Goal: Task Accomplishment & Management: Use online tool/utility

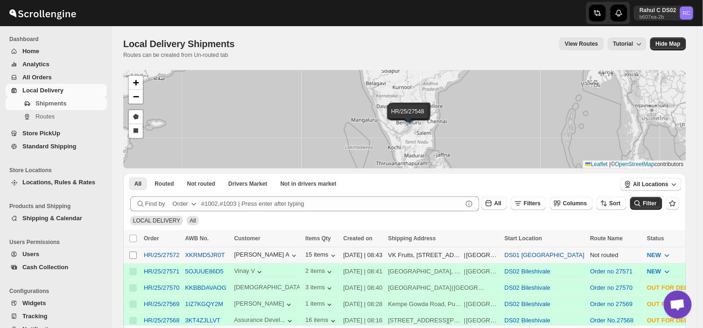
click at [130, 254] on input "Select shipment" at bounding box center [132, 255] width 7 height 7
checkbox input "true"
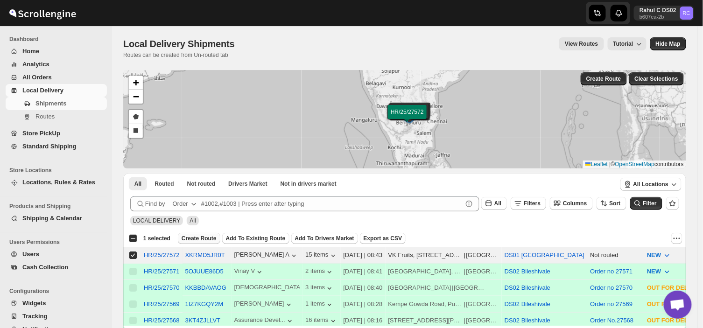
click at [197, 236] on span "Create Route" at bounding box center [199, 238] width 35 height 7
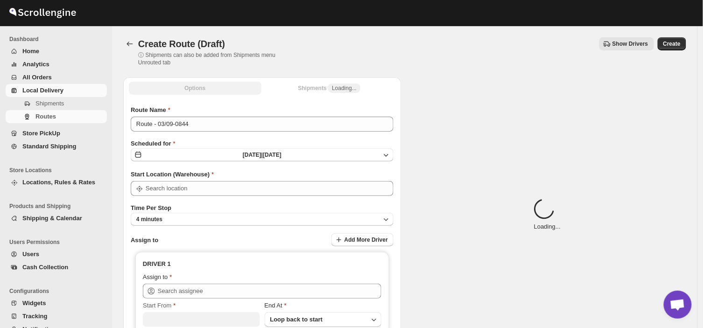
type input "DS01 [GEOGRAPHIC_DATA]"
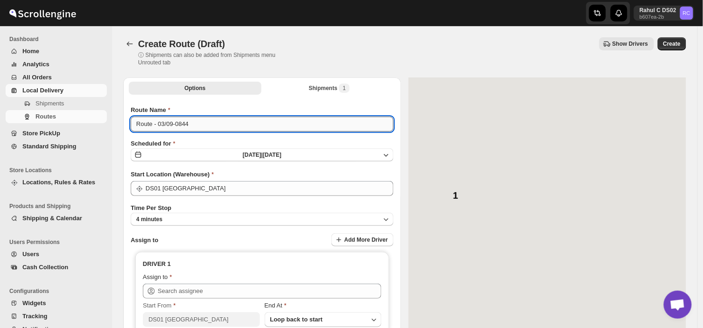
click at [191, 122] on input "Route - 03/09-0844" at bounding box center [262, 124] width 263 height 15
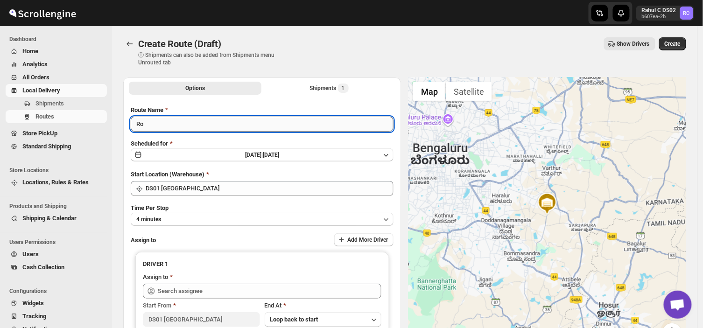
type input "R"
type input "Order no 27572"
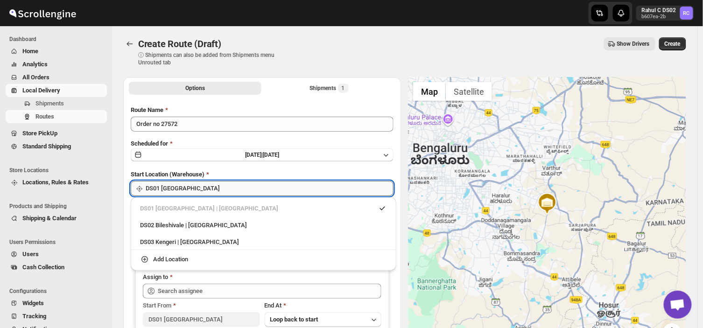
click at [196, 191] on input "DS01 [GEOGRAPHIC_DATA]" at bounding box center [270, 188] width 248 height 15
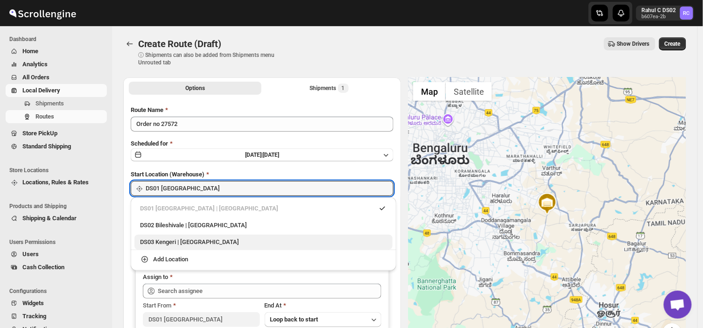
click at [159, 243] on div "DS03 Kengeri | [GEOGRAPHIC_DATA]" at bounding box center [263, 242] width 247 height 9
type input "DS03 Kengeri"
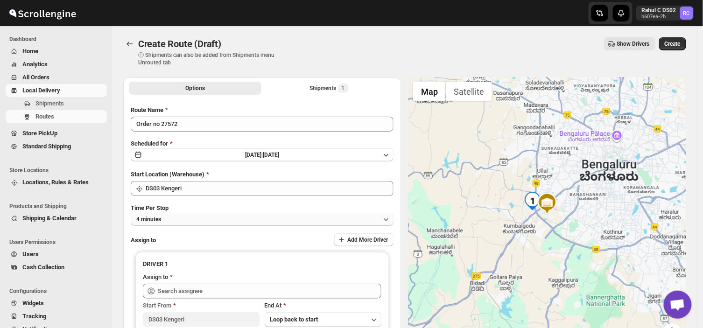
click at [174, 218] on button "4 minutes" at bounding box center [262, 219] width 263 height 13
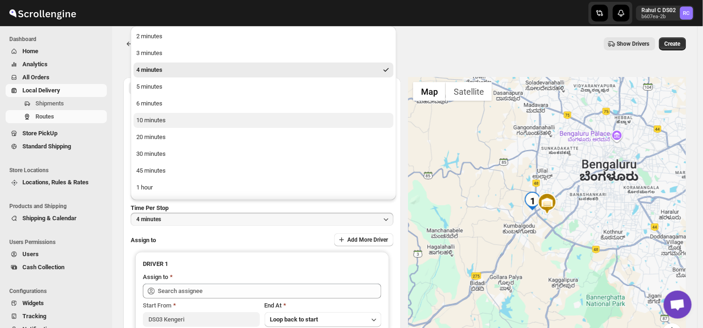
click at [160, 122] on div "10 minutes" at bounding box center [150, 120] width 29 height 9
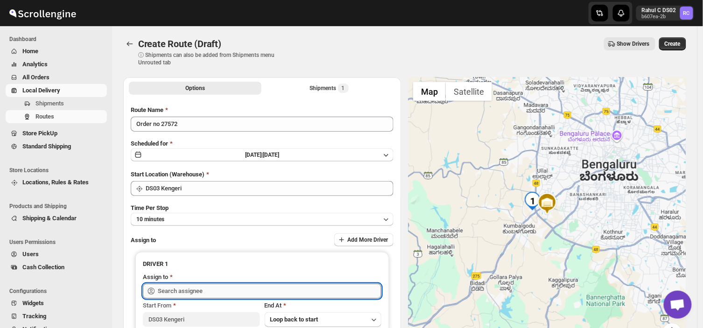
click at [216, 292] on input "text" at bounding box center [270, 291] width 224 height 15
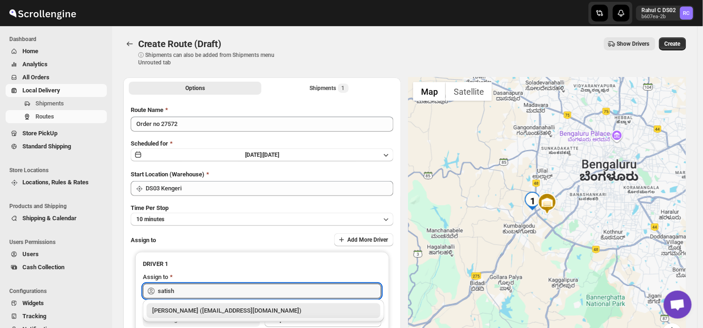
click at [212, 310] on div "[PERSON_NAME] ([EMAIL_ADDRESS][DOMAIN_NAME])" at bounding box center [263, 310] width 223 height 9
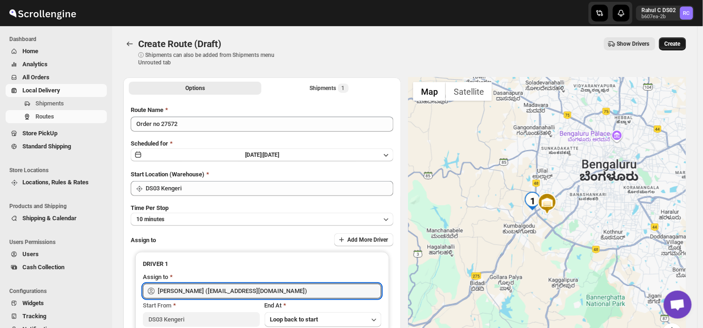
type input "[PERSON_NAME] ([EMAIL_ADDRESS][DOMAIN_NAME])"
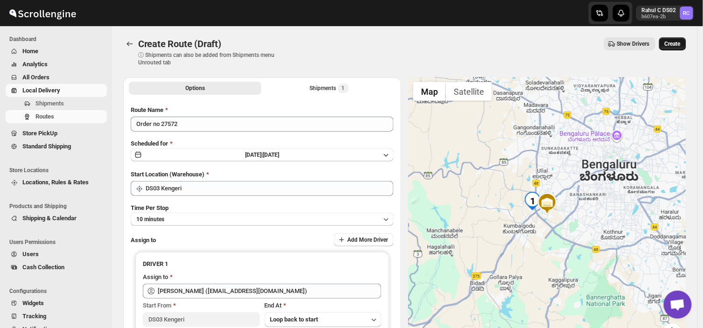
click at [679, 37] on button "Create" at bounding box center [672, 43] width 27 height 13
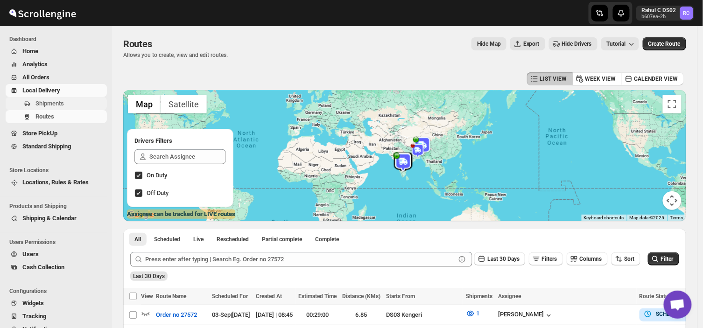
click at [83, 105] on span "Shipments" at bounding box center [70, 103] width 70 height 9
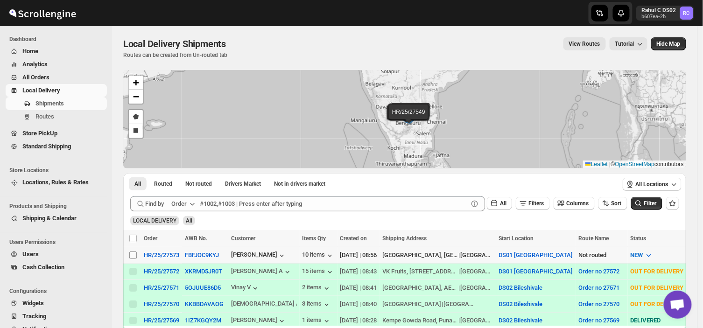
click at [131, 255] on input "Select shipment" at bounding box center [132, 255] width 7 height 7
checkbox input "true"
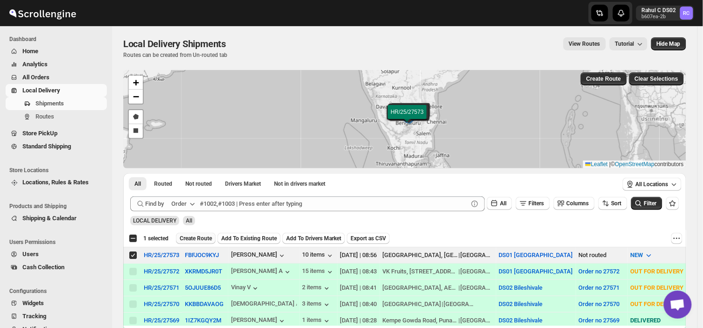
click at [203, 237] on span "Create Route" at bounding box center [196, 238] width 32 height 7
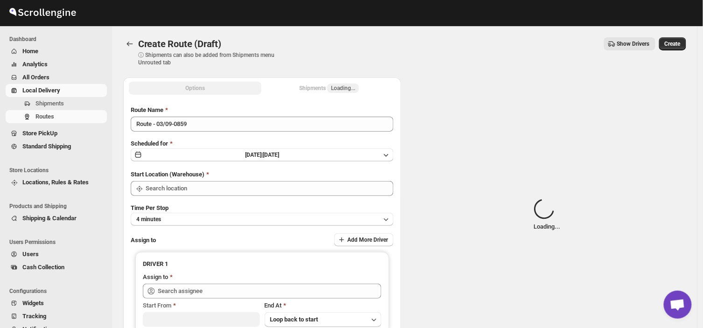
type input "DS01 [GEOGRAPHIC_DATA]"
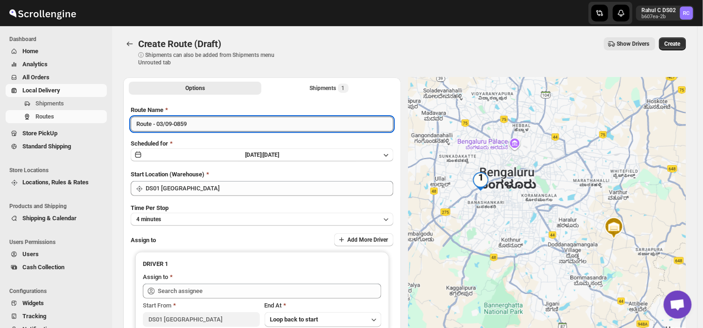
click at [194, 123] on input "Route - 03/09-0859" at bounding box center [262, 124] width 263 height 15
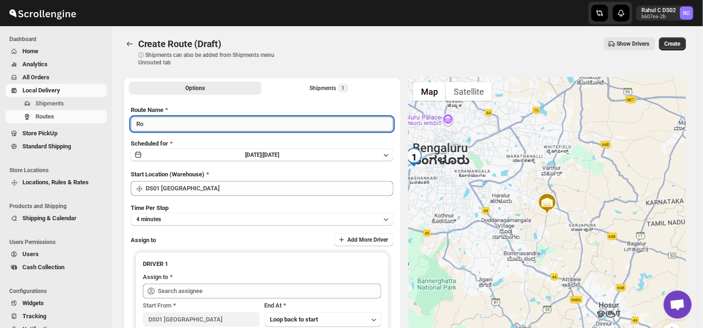
type input "R"
type input "Order no 27573"
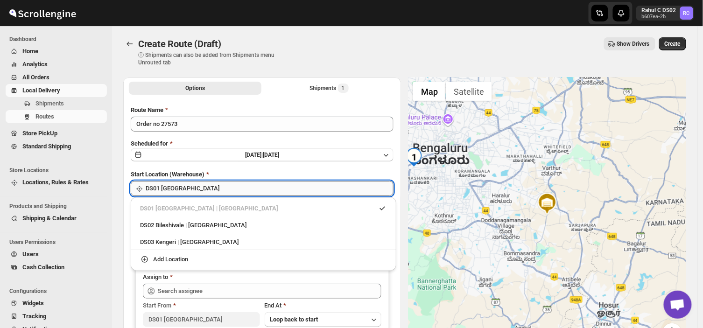
click at [192, 184] on input "DS01 [GEOGRAPHIC_DATA]" at bounding box center [270, 188] width 248 height 15
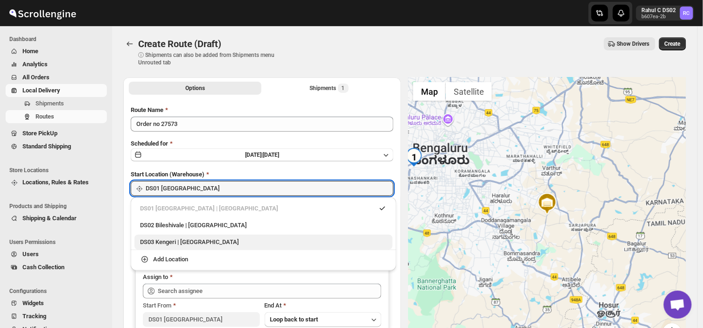
click at [156, 244] on div "DS03 Kengeri | [GEOGRAPHIC_DATA]" at bounding box center [263, 242] width 247 height 9
type input "DS03 Kengeri"
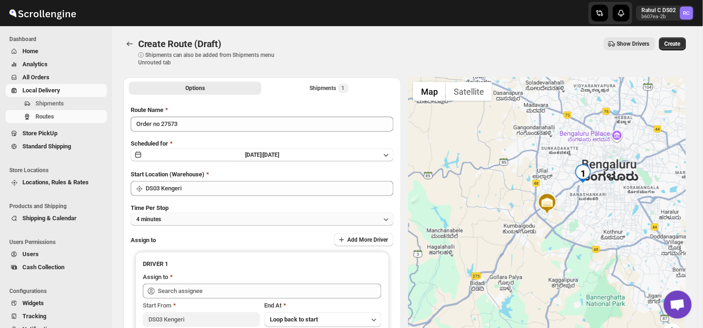
click at [181, 221] on button "4 minutes" at bounding box center [262, 219] width 263 height 13
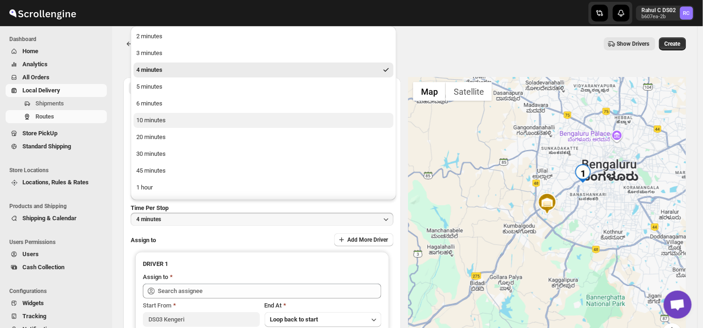
click at [158, 119] on div "10 minutes" at bounding box center [150, 120] width 29 height 9
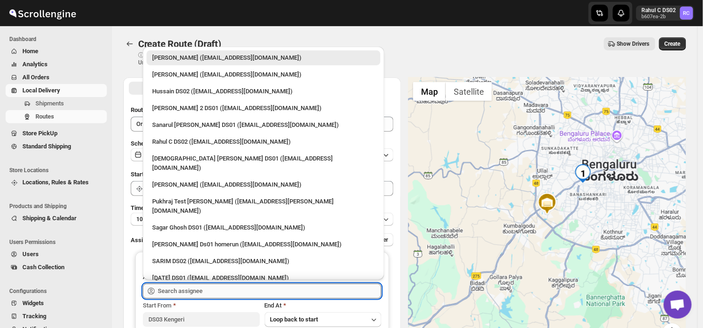
click at [213, 292] on input "text" at bounding box center [270, 291] width 224 height 15
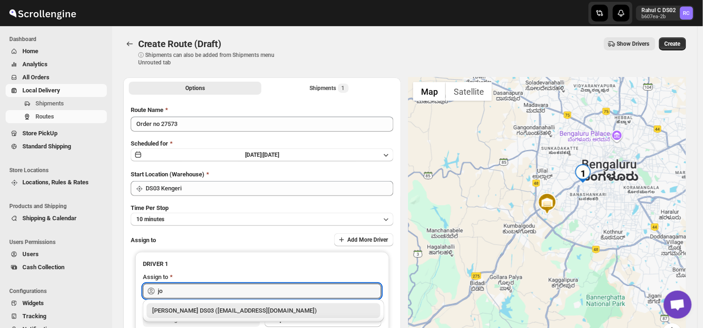
click at [211, 307] on div "[PERSON_NAME] DS03 ([EMAIL_ADDRESS][DOMAIN_NAME])" at bounding box center [263, 310] width 223 height 9
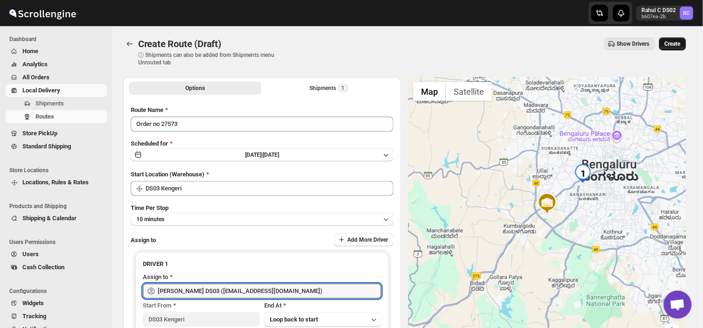
type input "[PERSON_NAME] DS03 ([EMAIL_ADDRESS][DOMAIN_NAME])"
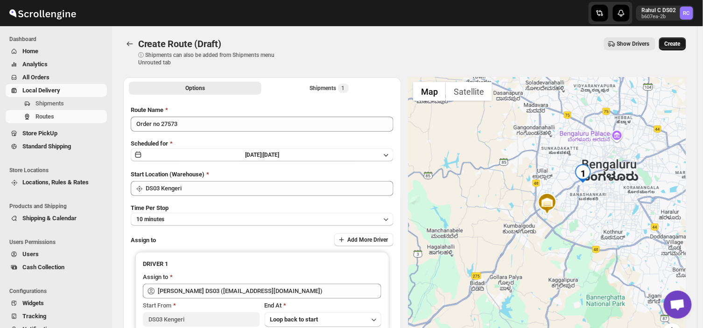
click at [676, 39] on button "Create" at bounding box center [672, 43] width 27 height 13
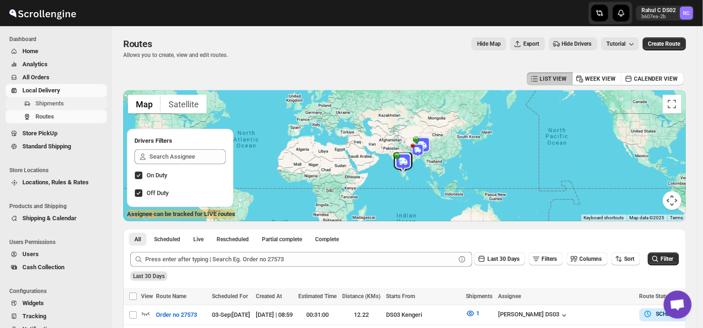
click at [58, 104] on span "Shipments" at bounding box center [49, 103] width 28 height 7
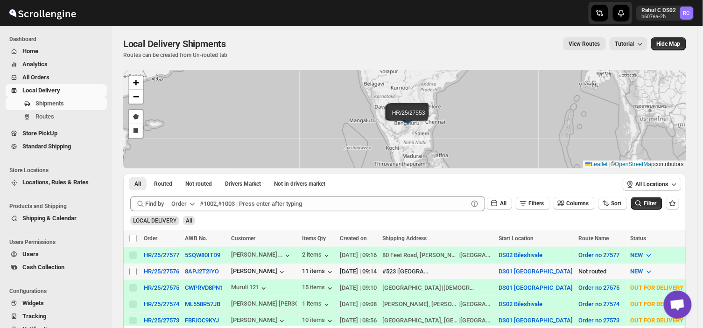
click at [130, 269] on input "Select shipment" at bounding box center [132, 271] width 7 height 7
checkbox input "true"
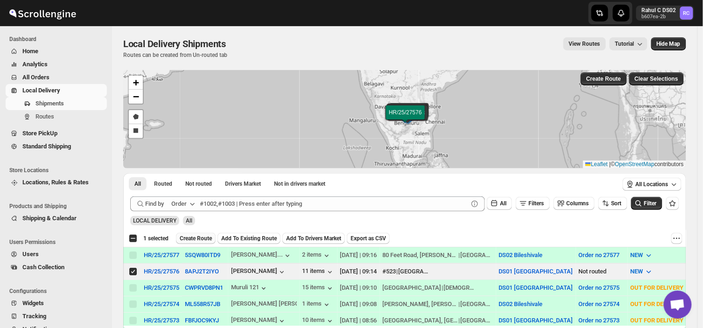
click at [193, 237] on span "Create Route" at bounding box center [196, 238] width 32 height 7
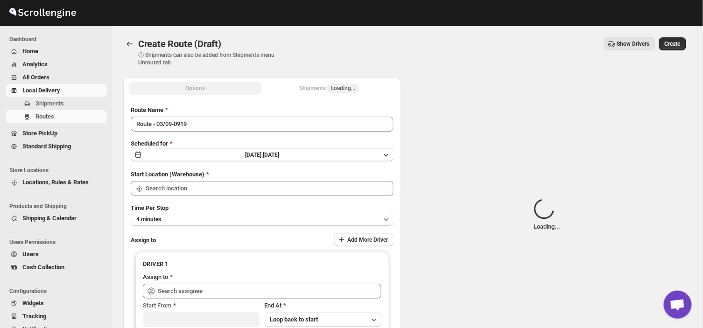
type input "DS01 [GEOGRAPHIC_DATA]"
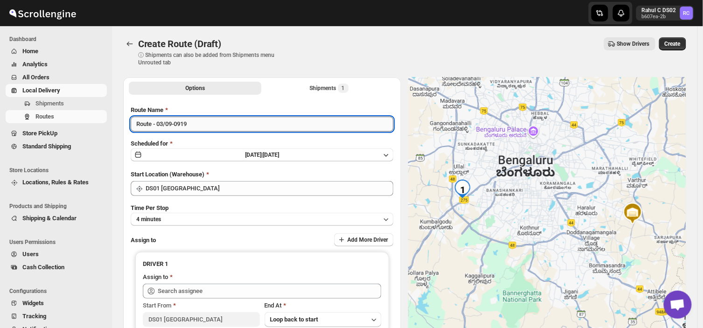
click at [194, 126] on input "Route - 03/09-0919" at bounding box center [262, 124] width 263 height 15
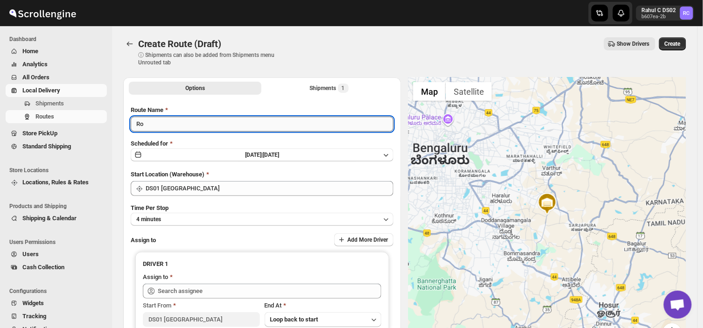
type input "R"
type input "Order no 27576"
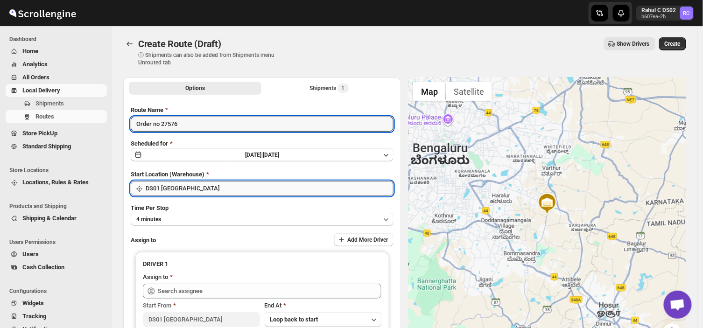
click at [216, 193] on input "DS01 [GEOGRAPHIC_DATA]" at bounding box center [270, 188] width 248 height 15
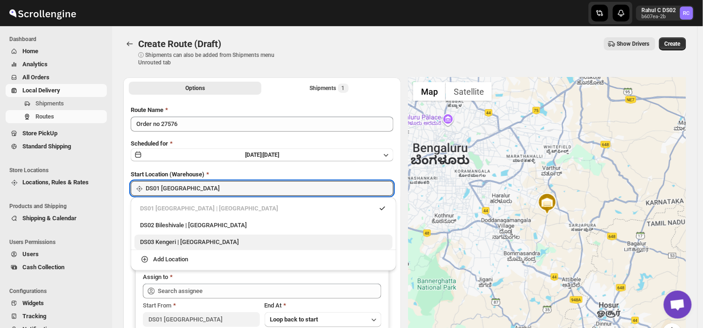
click at [157, 244] on div "DS03 Kengeri | Bengaluru" at bounding box center [263, 242] width 247 height 9
type input "DS03 Kengeri"
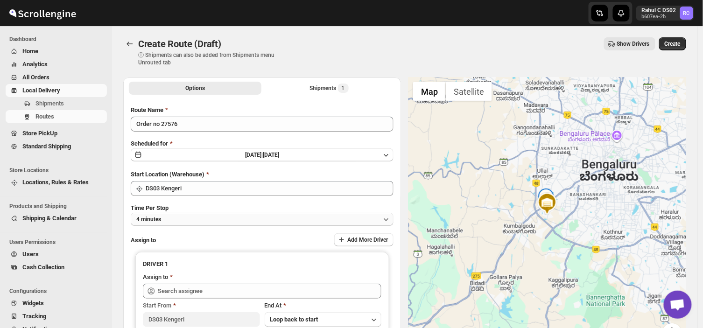
click at [174, 218] on button "4 minutes" at bounding box center [262, 219] width 263 height 13
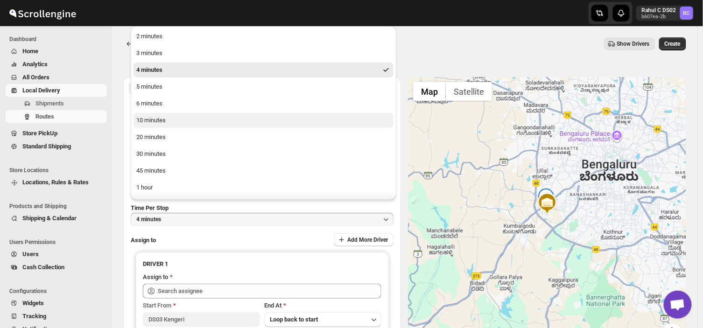
click at [159, 119] on div "10 minutes" at bounding box center [150, 120] width 29 height 9
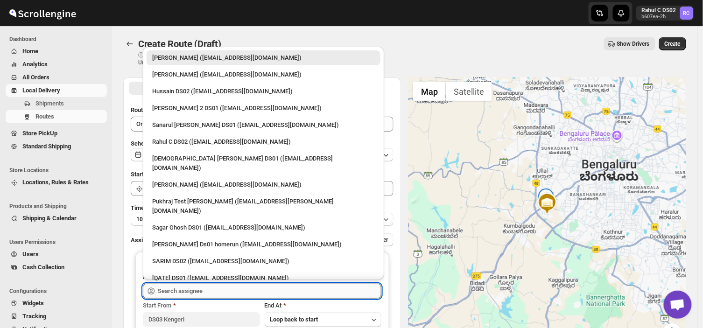
click at [215, 291] on input "text" at bounding box center [270, 291] width 224 height 15
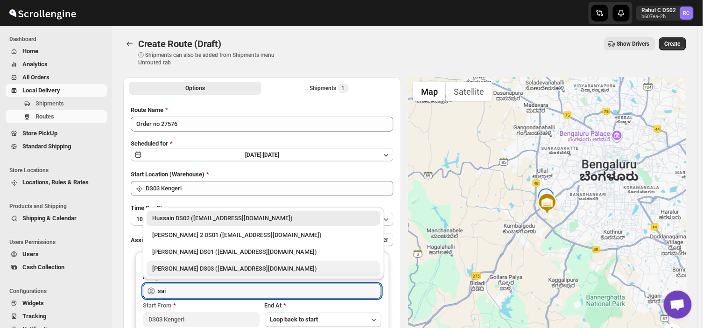
click at [181, 264] on div "Saibur Rahman DS03 (novenik154@ihnpo.com)" at bounding box center [263, 268] width 223 height 9
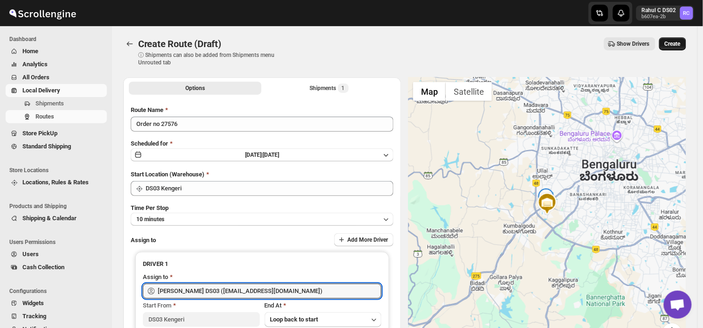
type input "Saibur Rahman DS03 (novenik154@ihnpo.com)"
click at [679, 43] on span "Create" at bounding box center [673, 43] width 16 height 7
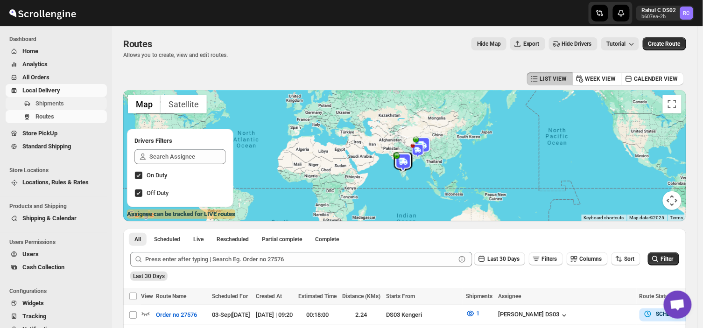
click at [67, 104] on span "Shipments" at bounding box center [70, 103] width 70 height 9
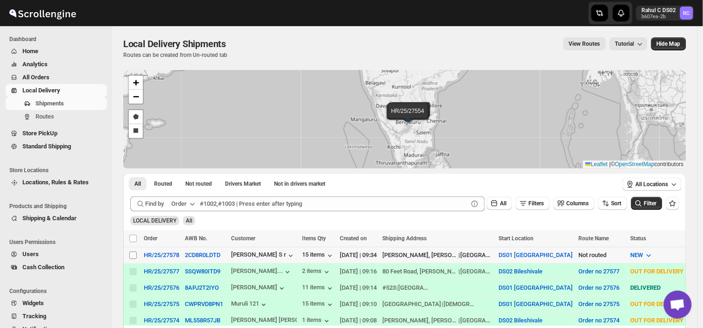
click at [133, 255] on input "Select shipment" at bounding box center [132, 255] width 7 height 7
checkbox input "true"
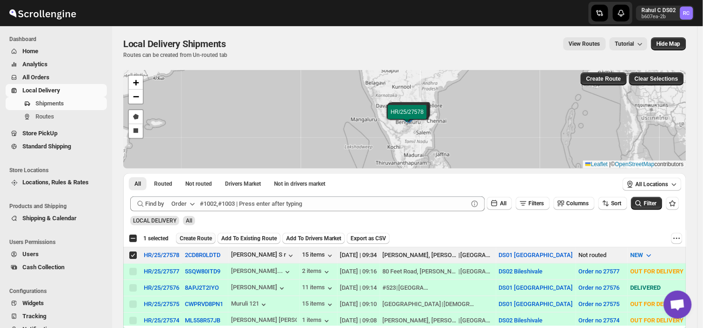
click at [199, 240] on span "Create Route" at bounding box center [196, 238] width 32 height 7
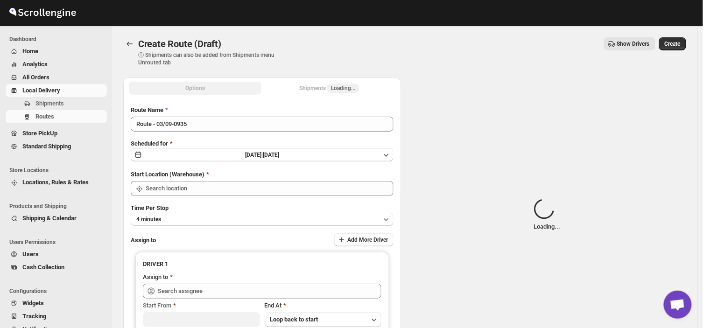
type input "DS01 [GEOGRAPHIC_DATA]"
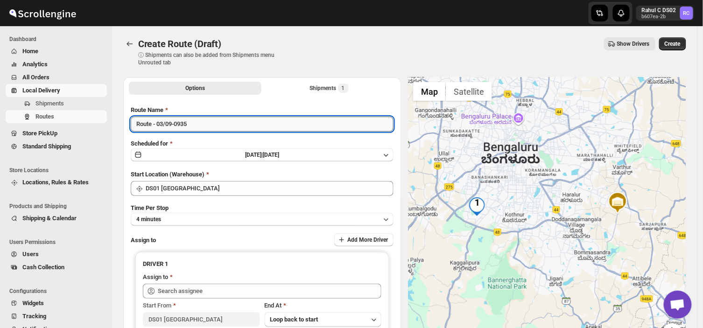
click at [191, 127] on input "Route - 03/09-0935" at bounding box center [262, 124] width 263 height 15
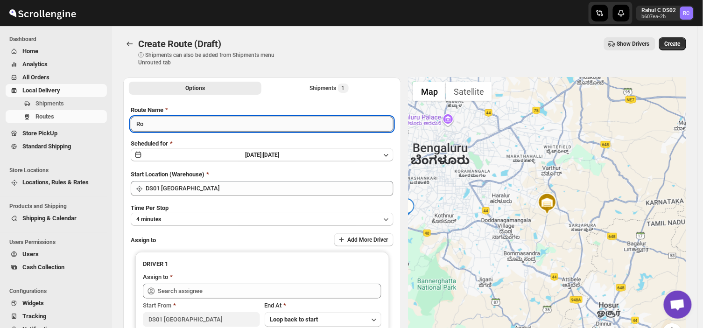
type input "R"
type input "Order no 27578"
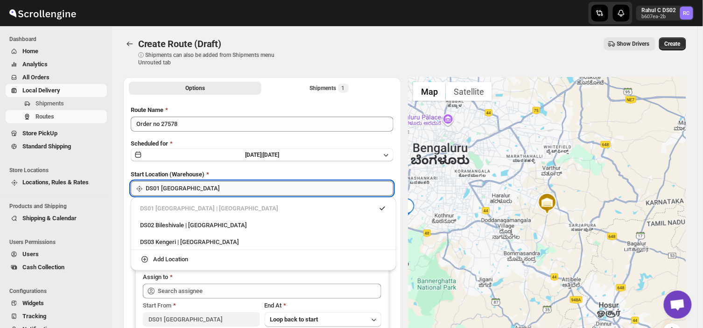
click at [214, 186] on input "DS01 [GEOGRAPHIC_DATA]" at bounding box center [270, 188] width 248 height 15
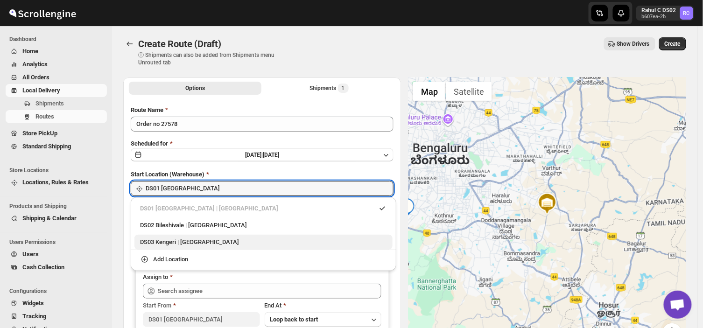
click at [165, 245] on div "DS03 Kengeri | Bengaluru" at bounding box center [263, 242] width 247 height 9
type input "DS03 Kengeri"
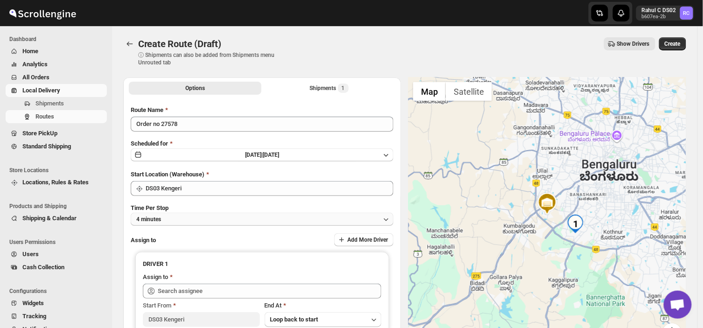
click at [179, 217] on button "4 minutes" at bounding box center [262, 219] width 263 height 13
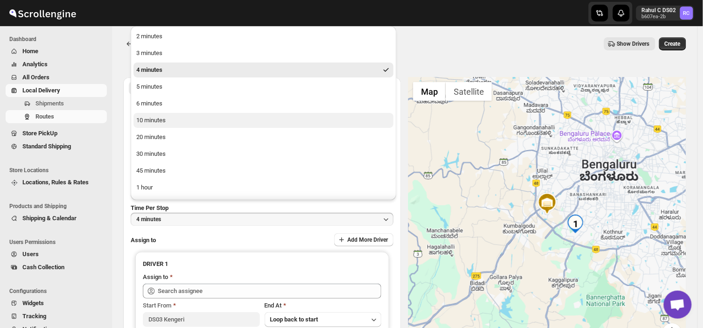
click at [173, 120] on button "10 minutes" at bounding box center [264, 120] width 260 height 15
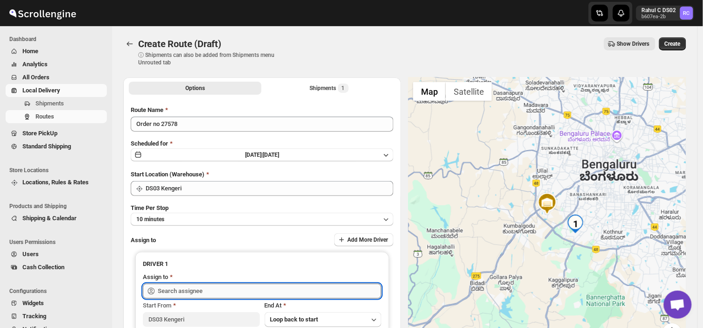
click at [208, 292] on input "text" at bounding box center [270, 291] width 224 height 15
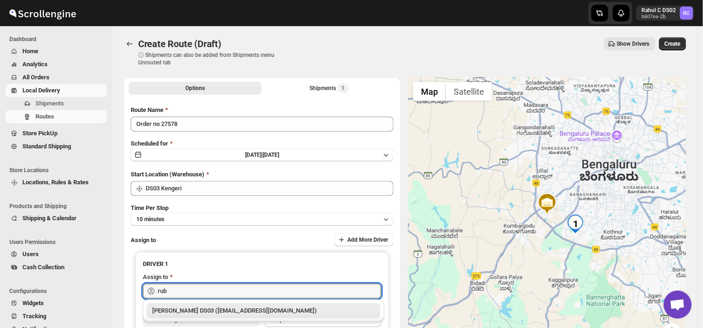
click at [219, 313] on div "RUBEL DS03 (tavejad825@hikuhu.com)" at bounding box center [263, 310] width 223 height 9
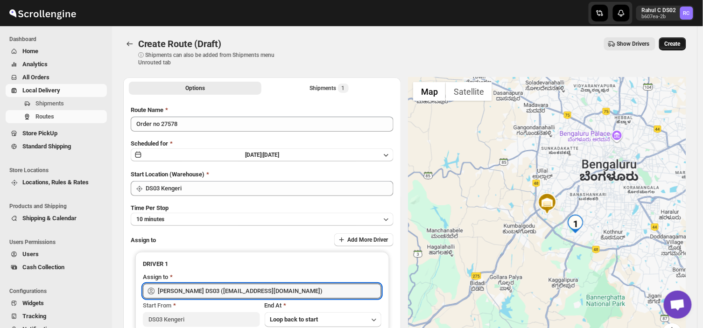
type input "RUBEL DS03 (tavejad825@hikuhu.com)"
click at [674, 43] on span "Create" at bounding box center [673, 43] width 16 height 7
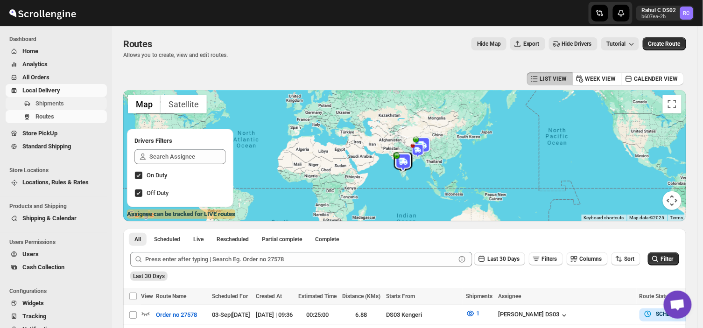
click at [69, 103] on span "Shipments" at bounding box center [70, 103] width 70 height 9
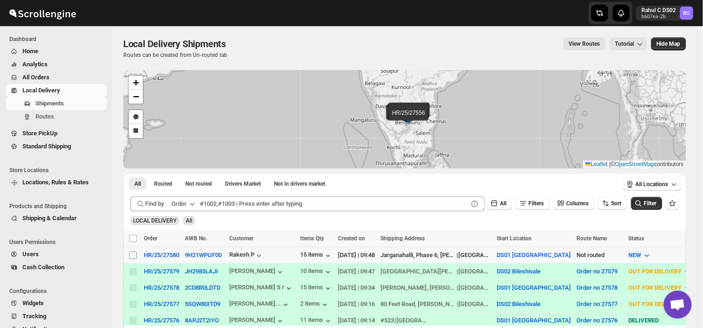
click at [131, 257] on input "Select shipment" at bounding box center [132, 255] width 7 height 7
checkbox input "true"
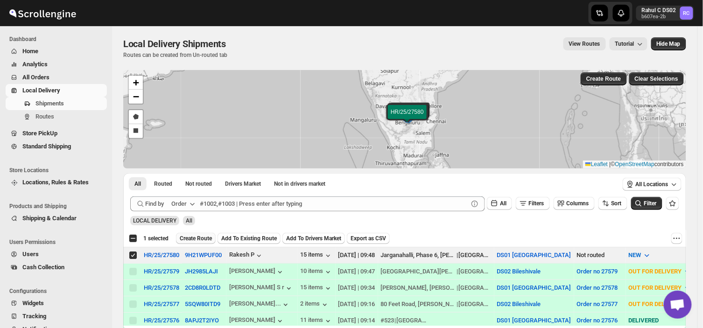
click at [200, 242] on button "Create Route" at bounding box center [196, 238] width 40 height 11
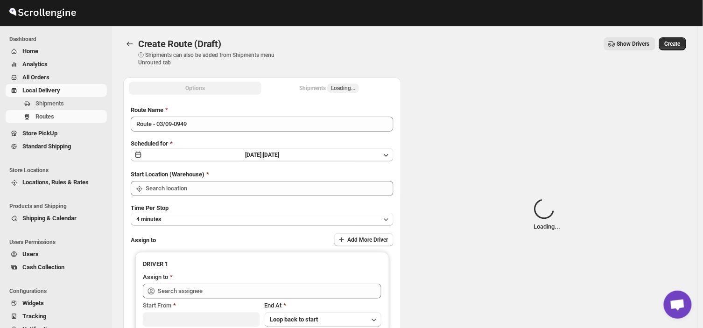
type input "DS01 [GEOGRAPHIC_DATA]"
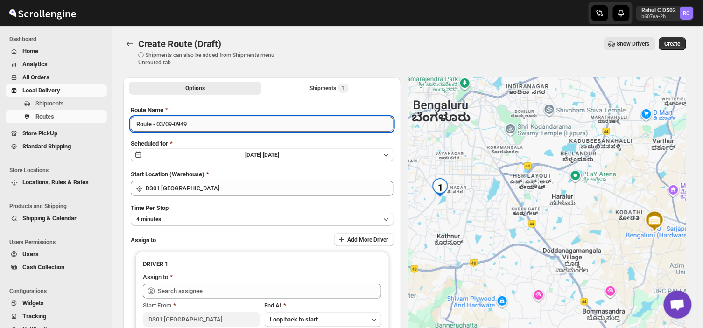
click at [193, 121] on input "Route - 03/09-0949" at bounding box center [262, 124] width 263 height 15
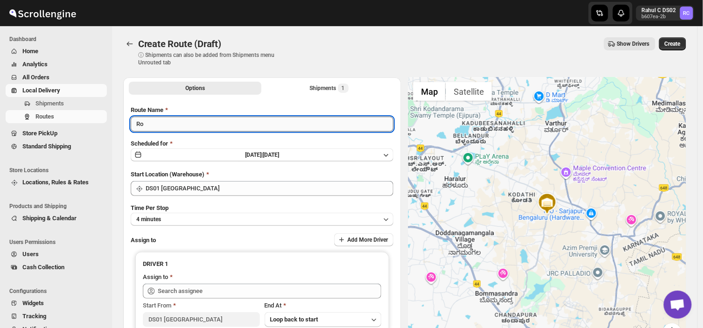
type input "R"
type input "Order no 27580"
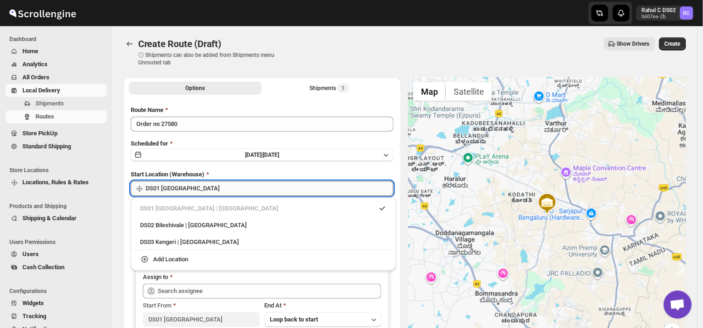
click at [195, 186] on input "DS01 [GEOGRAPHIC_DATA]" at bounding box center [270, 188] width 248 height 15
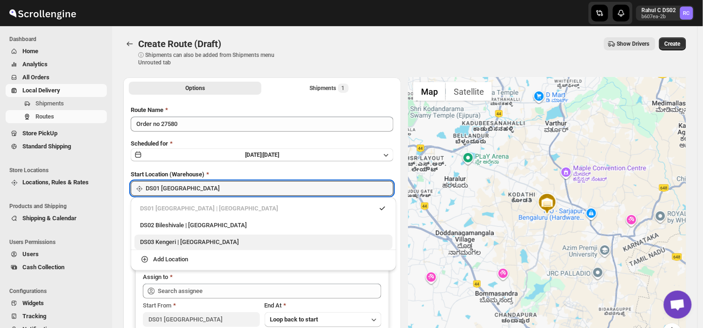
click at [176, 246] on div "DS03 Kengeri | Bengaluru" at bounding box center [263, 242] width 247 height 9
type input "DS03 Kengeri"
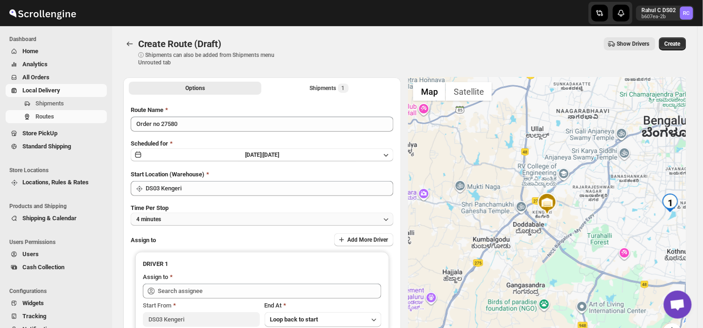
click at [164, 216] on button "4 minutes" at bounding box center [262, 219] width 263 height 13
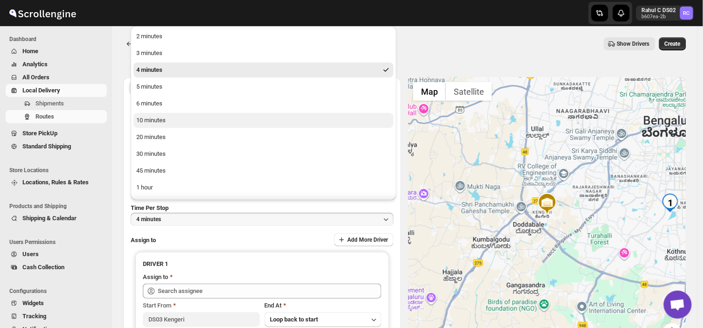
click at [157, 120] on div "10 minutes" at bounding box center [150, 120] width 29 height 9
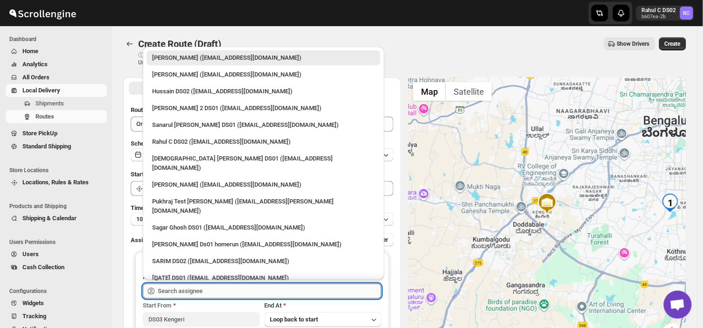
click at [209, 291] on input "text" at bounding box center [270, 291] width 224 height 15
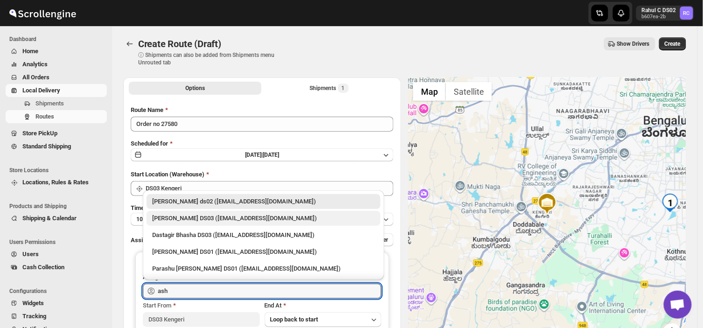
click at [185, 218] on div "ashik uddin DS03 (katiri8361@kimdyn.com)" at bounding box center [263, 218] width 223 height 9
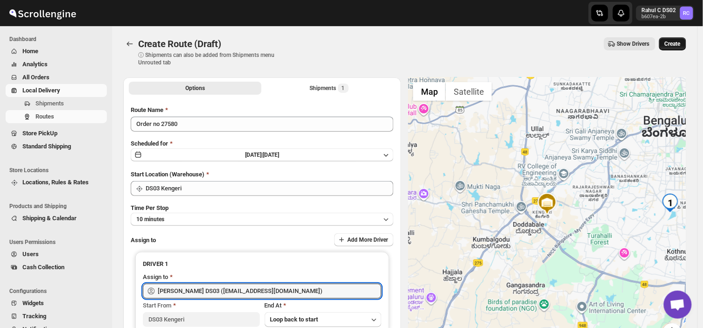
type input "ashik uddin DS03 (katiri8361@kimdyn.com)"
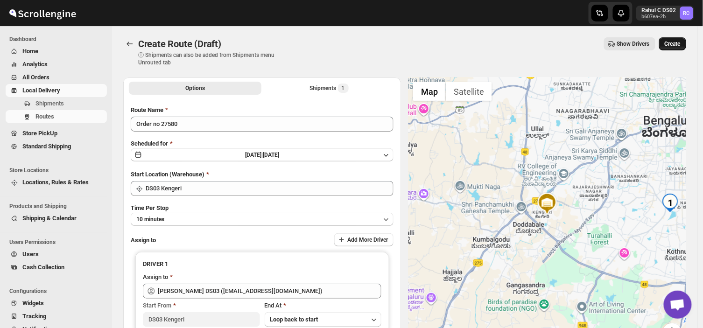
click at [680, 40] on span "Create" at bounding box center [673, 43] width 16 height 7
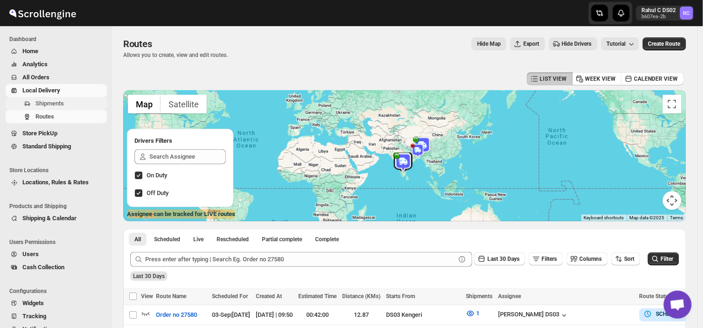
click at [77, 100] on span "Shipments" at bounding box center [70, 103] width 70 height 9
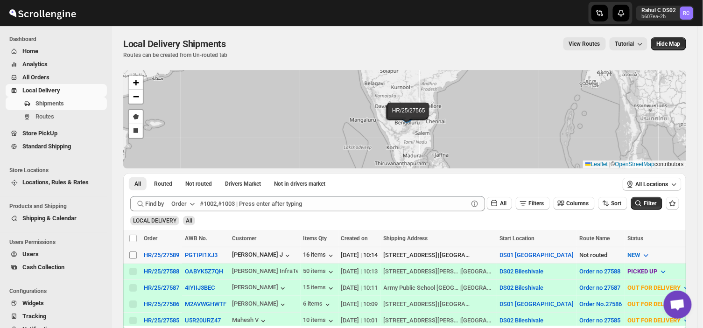
click at [133, 254] on input "Select shipment" at bounding box center [132, 255] width 7 height 7
checkbox input "true"
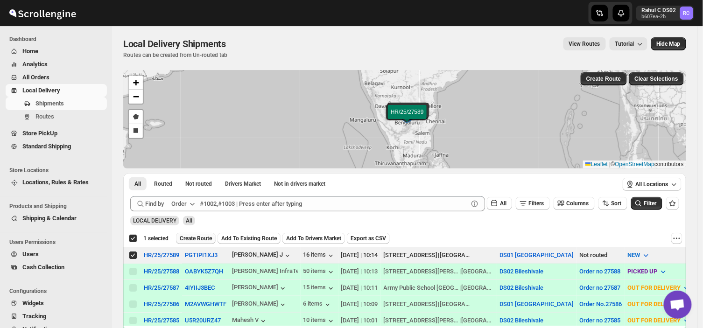
click at [198, 235] on span "Create Route" at bounding box center [196, 238] width 32 height 7
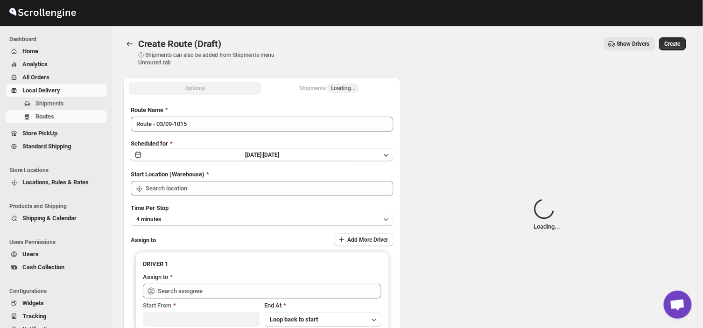
type input "DS01 [GEOGRAPHIC_DATA]"
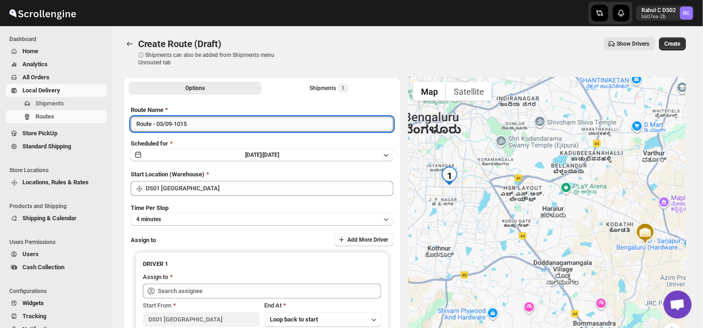
click at [193, 124] on input "Route - 03/09-1015" at bounding box center [262, 124] width 263 height 15
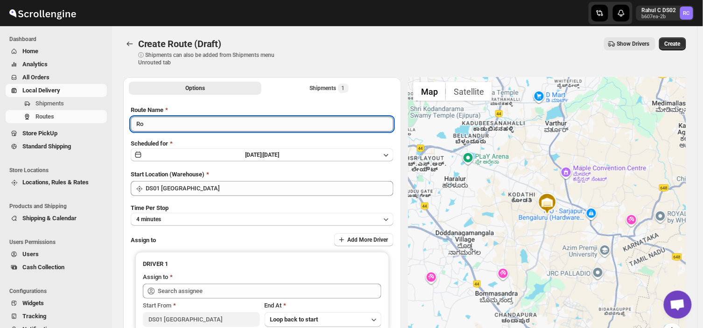
type input "R"
type input "Order no 27589"
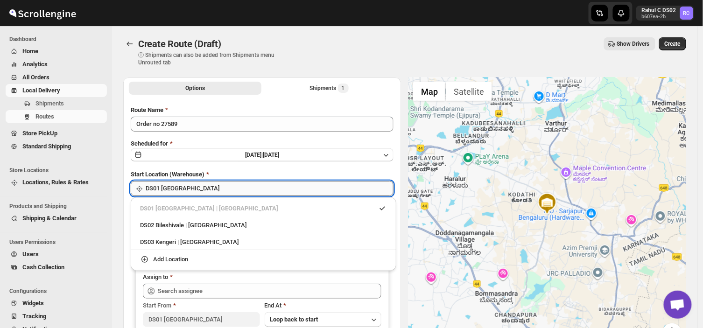
click at [207, 188] on input "DS01 [GEOGRAPHIC_DATA]" at bounding box center [270, 188] width 248 height 15
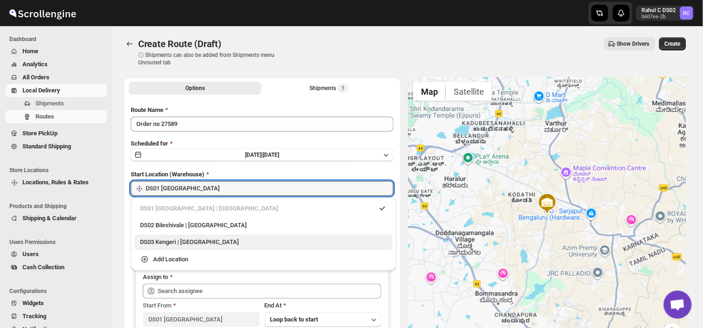
click at [161, 245] on div "DS03 Kengeri | Bengaluru" at bounding box center [263, 242] width 247 height 9
type input "DS03 Kengeri"
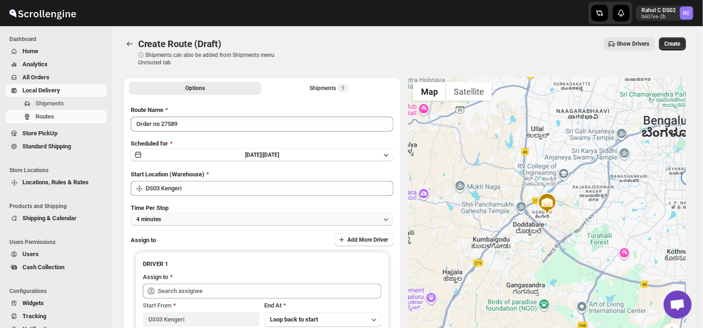
click at [175, 220] on button "4 minutes" at bounding box center [262, 219] width 263 height 13
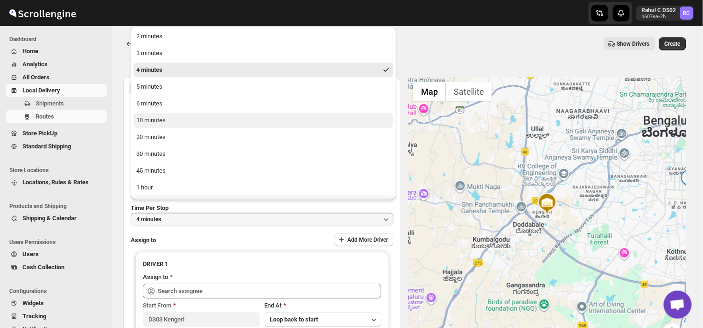
click at [162, 122] on div "10 minutes" at bounding box center [150, 120] width 29 height 9
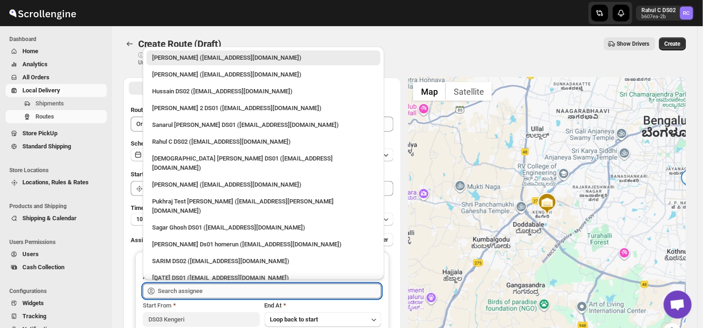
click at [207, 291] on input "text" at bounding box center [270, 291] width 224 height 15
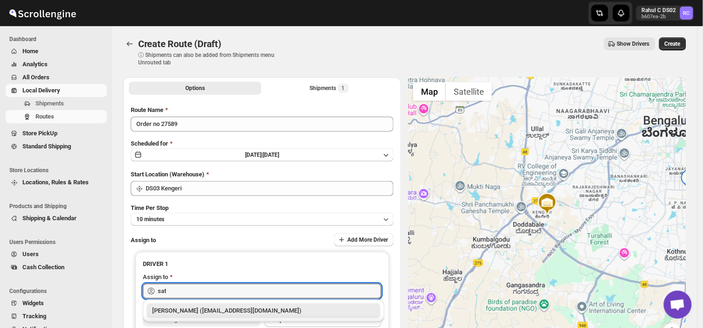
click at [220, 312] on div "Satish kumar veera (tehaxi9762@chaublog.com)" at bounding box center [263, 310] width 223 height 9
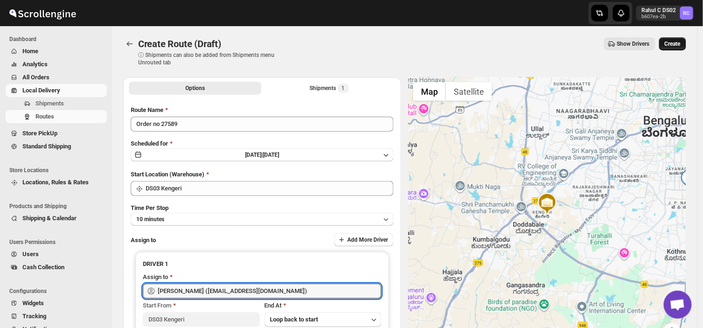
type input "Satish kumar veera (tehaxi9762@chaublog.com)"
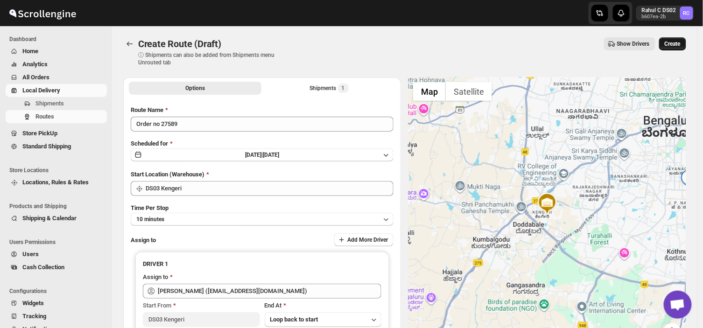
click at [675, 43] on span "Create" at bounding box center [673, 43] width 16 height 7
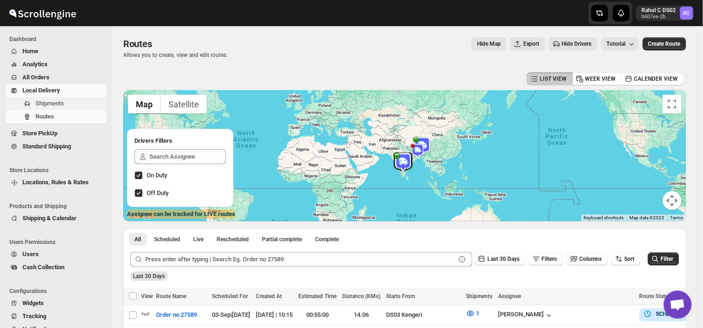
click at [72, 104] on span "Shipments" at bounding box center [70, 103] width 70 height 9
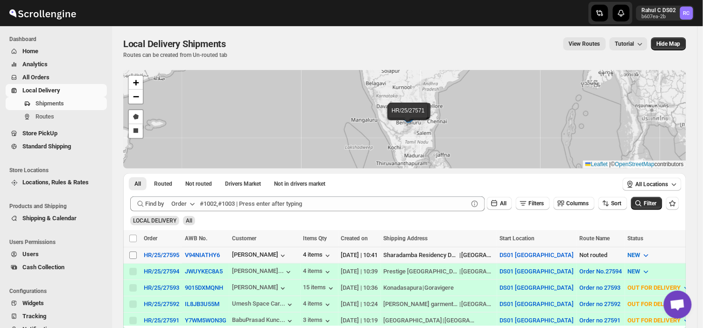
click at [134, 256] on input "Select shipment" at bounding box center [132, 255] width 7 height 7
checkbox input "true"
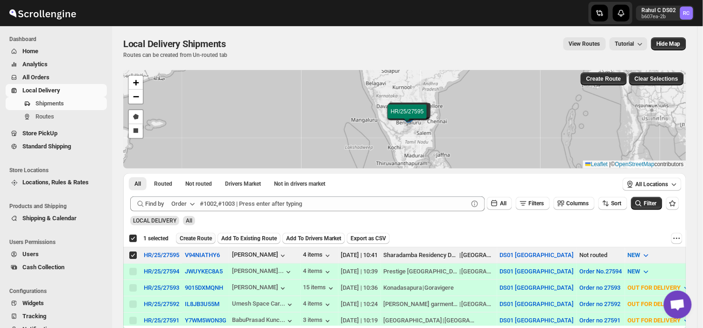
click at [194, 236] on span "Create Route" at bounding box center [196, 238] width 32 height 7
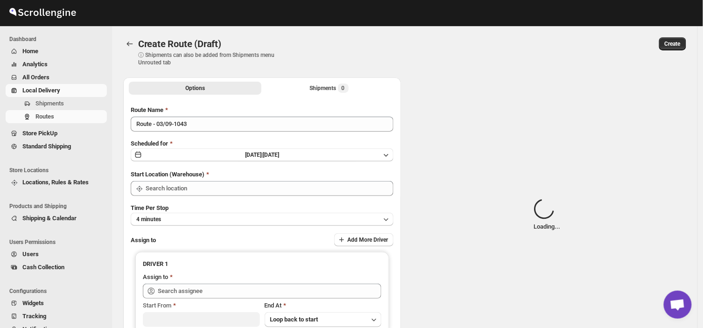
type input "Route - 03/09-1043"
type input "DS01 [GEOGRAPHIC_DATA]"
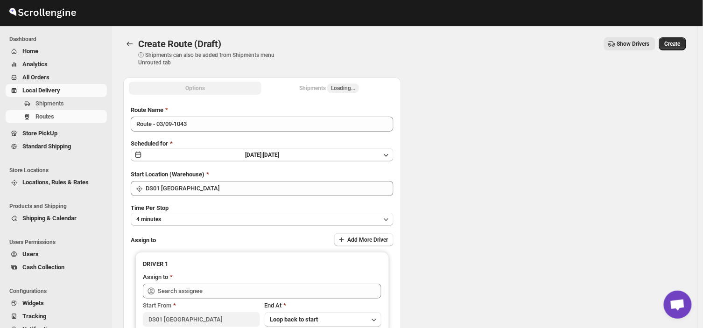
type input "DS01 [GEOGRAPHIC_DATA]"
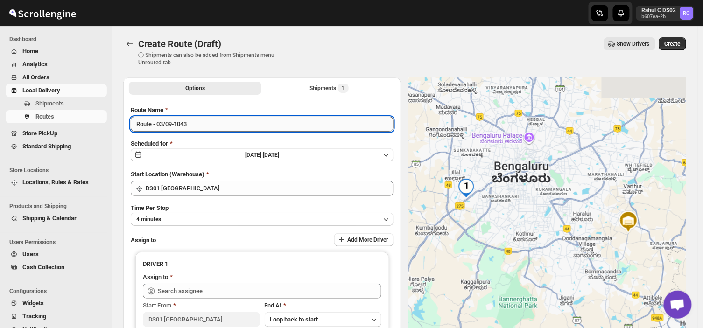
click at [195, 124] on input "Route - 03/09-1043" at bounding box center [262, 124] width 263 height 15
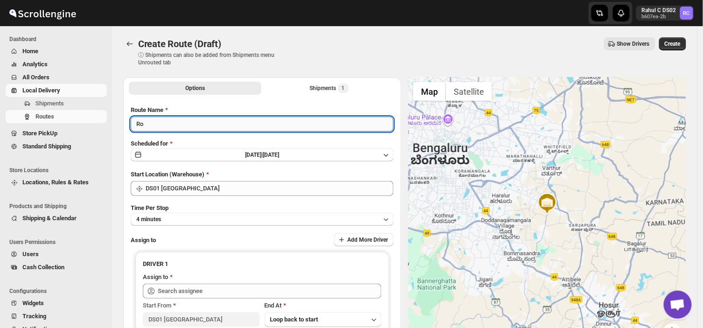
type input "R"
type input "Order no 27595"
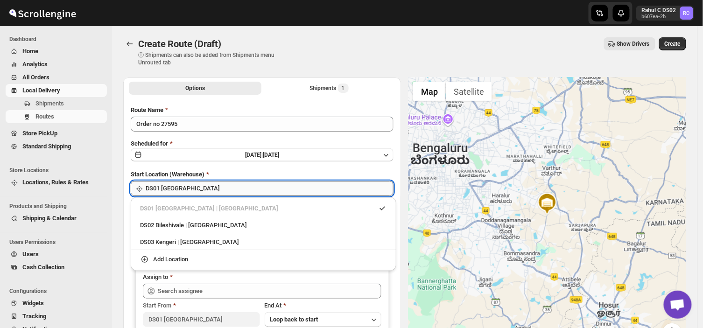
click at [211, 187] on input "DS01 [GEOGRAPHIC_DATA]" at bounding box center [270, 188] width 248 height 15
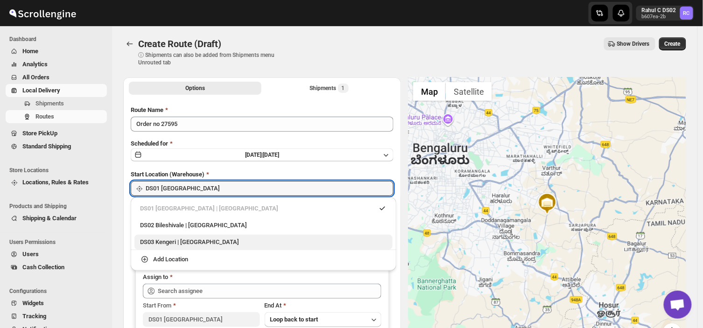
click at [190, 241] on div "DS03 Kengeri | Bengaluru" at bounding box center [263, 242] width 247 height 9
type input "DS03 Kengeri"
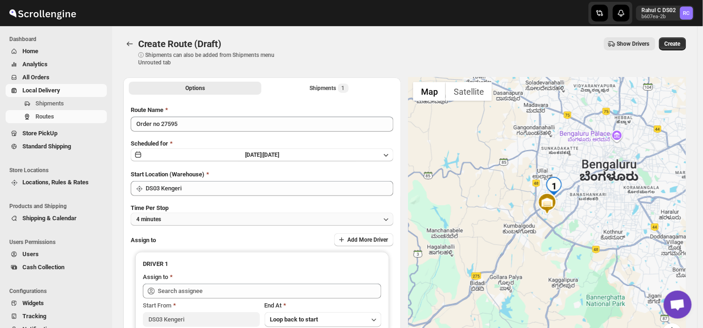
click at [165, 217] on button "4 minutes" at bounding box center [262, 219] width 263 height 13
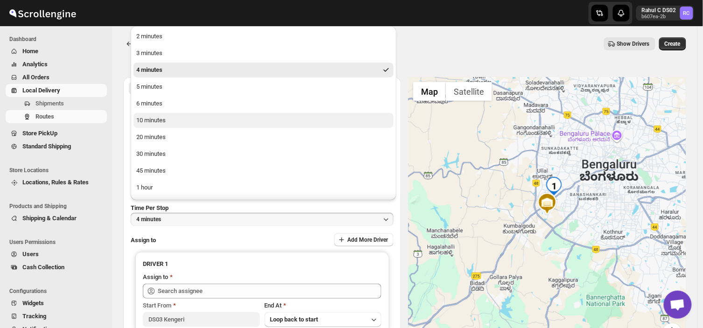
click at [150, 121] on div "10 minutes" at bounding box center [150, 120] width 29 height 9
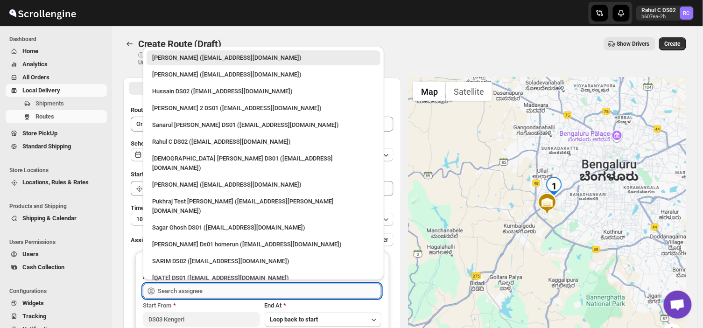
click at [220, 291] on input "text" at bounding box center [270, 291] width 224 height 15
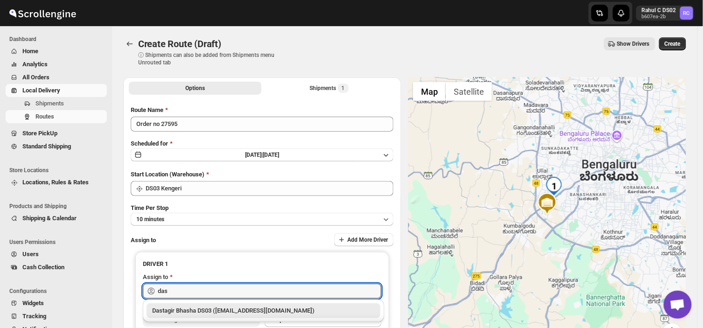
click at [229, 311] on div "Dastagir Bhasha DS03 (vebah85426@fuasha.com)" at bounding box center [263, 310] width 223 height 9
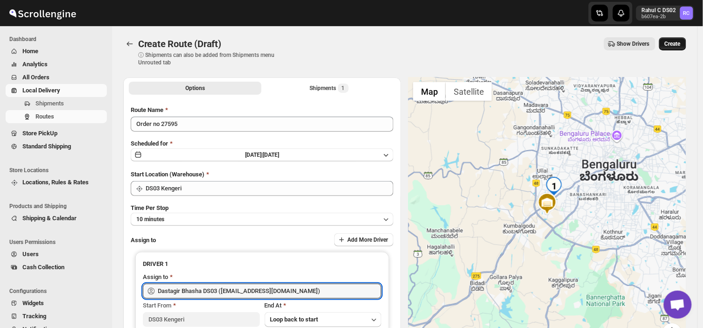
type input "Dastagir Bhasha DS03 (vebah85426@fuasha.com)"
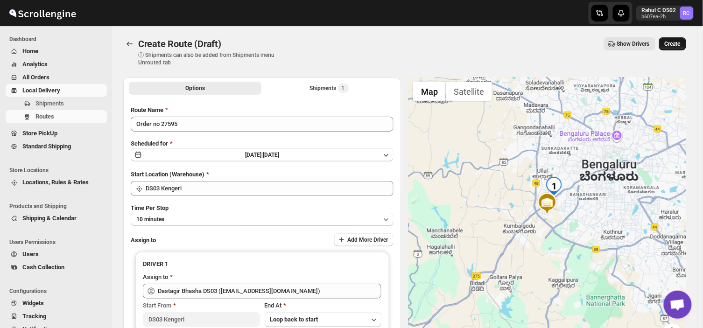
click at [678, 44] on span "Create" at bounding box center [673, 43] width 16 height 7
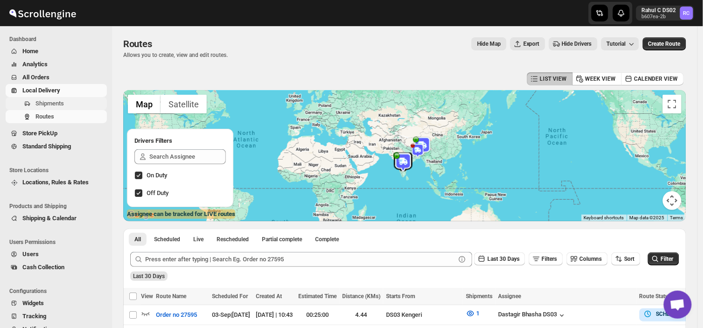
click at [63, 103] on span "Shipments" at bounding box center [49, 103] width 28 height 7
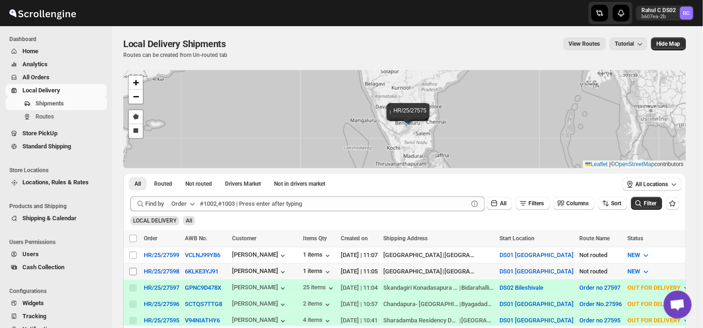
click at [134, 272] on input "Select shipment" at bounding box center [132, 271] width 7 height 7
checkbox input "true"
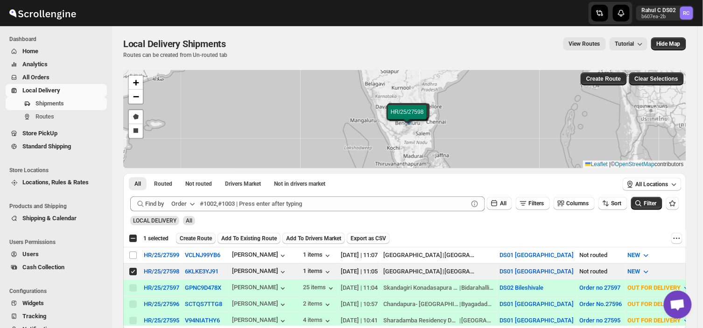
click at [200, 236] on span "Create Route" at bounding box center [196, 238] width 32 height 7
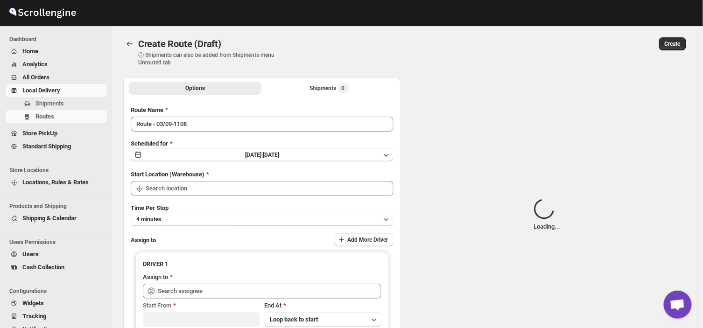
type input "Route - 03/09-1108"
type input "DS01 [GEOGRAPHIC_DATA]"
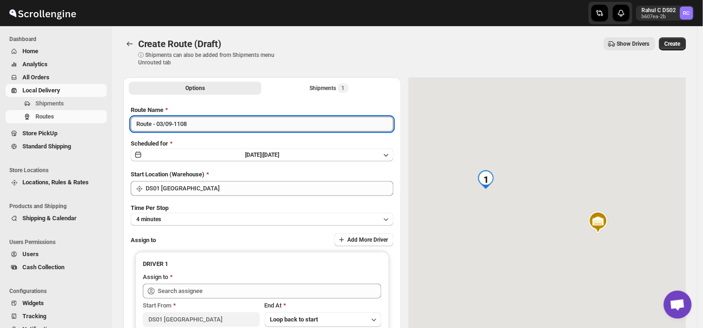
click at [194, 126] on input "Route - 03/09-1108" at bounding box center [262, 124] width 263 height 15
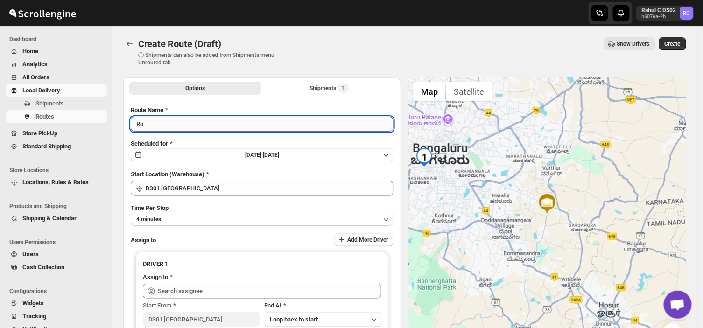
type input "R"
type input "Order no 27598"
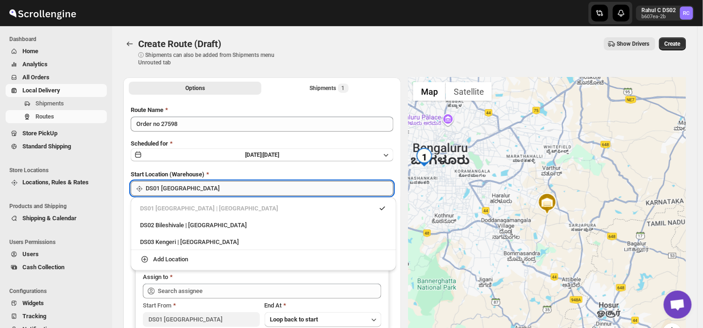
click at [188, 190] on input "DS01 [GEOGRAPHIC_DATA]" at bounding box center [270, 188] width 248 height 15
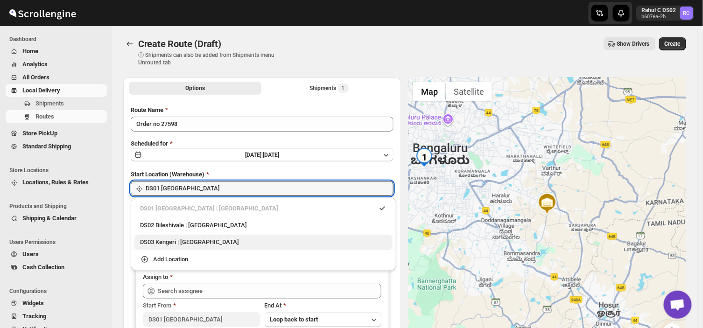
click at [163, 241] on div "DS03 Kengeri | [GEOGRAPHIC_DATA]" at bounding box center [263, 242] width 247 height 9
type input "DS03 Kengeri"
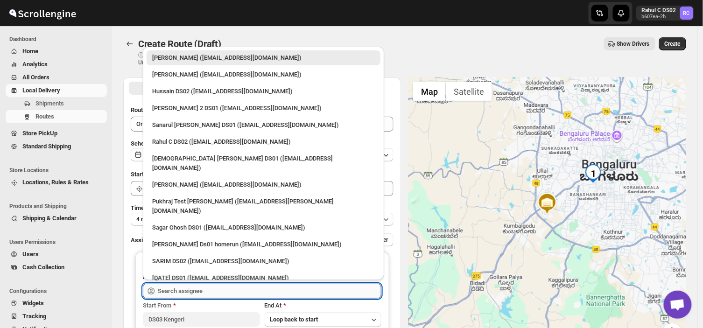
click at [216, 291] on input "text" at bounding box center [270, 291] width 224 height 15
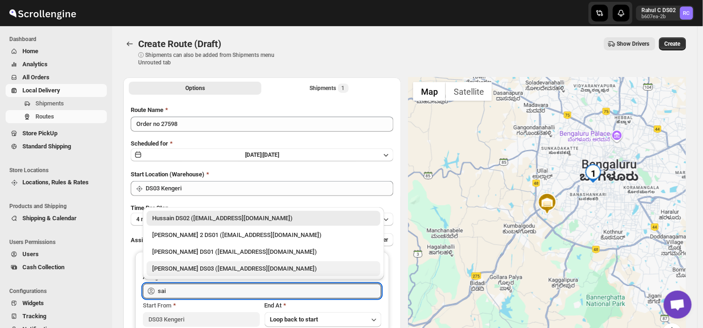
click at [200, 271] on div "[PERSON_NAME] DS03 ([EMAIL_ADDRESS][DOMAIN_NAME])" at bounding box center [263, 268] width 223 height 9
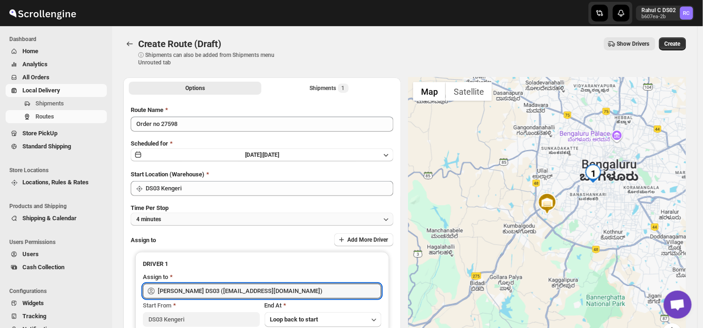
type input "[PERSON_NAME] DS03 ([EMAIL_ADDRESS][DOMAIN_NAME])"
click at [175, 218] on button "4 minutes" at bounding box center [262, 219] width 263 height 13
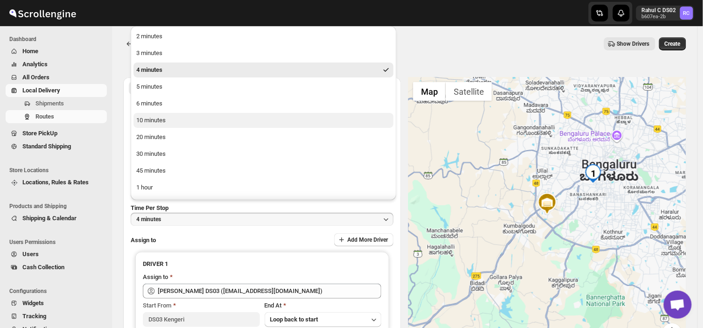
click at [162, 122] on div "10 minutes" at bounding box center [150, 120] width 29 height 9
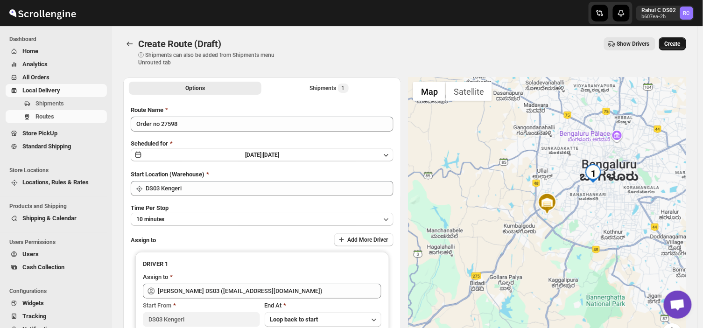
click at [679, 39] on button "Create" at bounding box center [672, 43] width 27 height 13
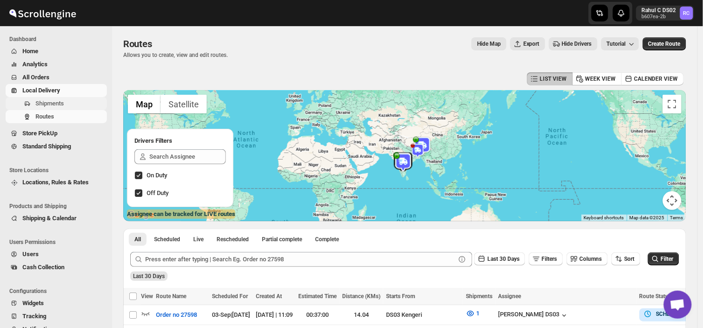
click at [78, 103] on span "Shipments" at bounding box center [70, 103] width 70 height 9
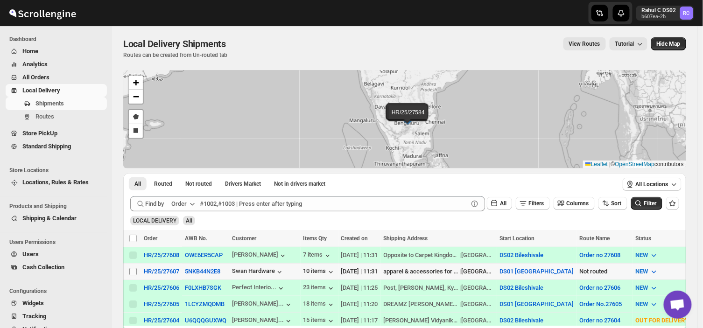
click at [129, 272] on span at bounding box center [133, 272] width 8 height 8
click at [129, 272] on input "Select shipment" at bounding box center [132, 271] width 7 height 7
click at [136, 272] on input "Select shipment" at bounding box center [132, 271] width 7 height 7
checkbox input "true"
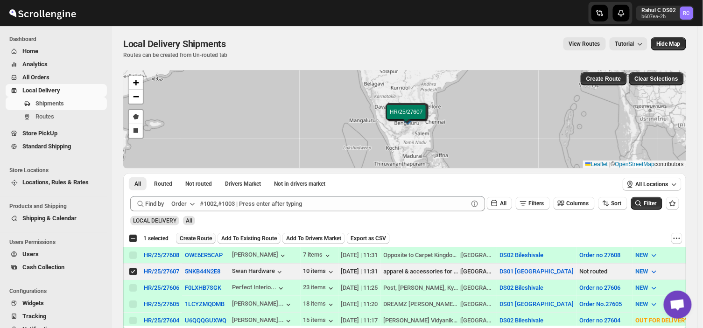
click at [199, 236] on span "Create Route" at bounding box center [196, 238] width 32 height 7
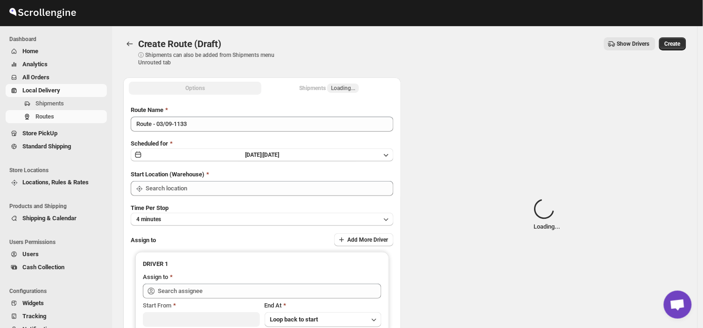
type input "DS01 [GEOGRAPHIC_DATA]"
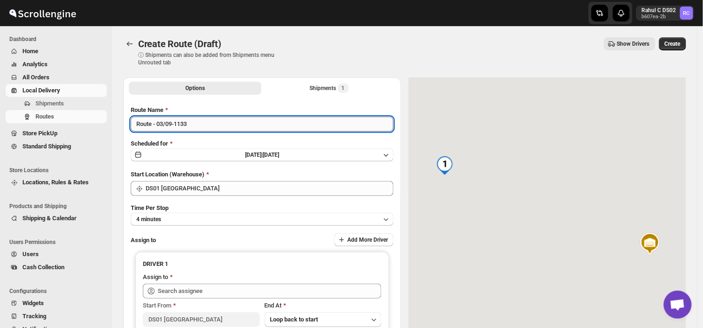
click at [194, 123] on input "Route - 03/09-1133" at bounding box center [262, 124] width 263 height 15
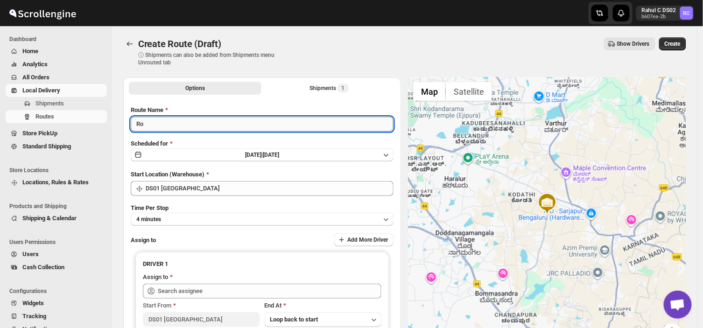
type input "R"
type input "Order no 27607"
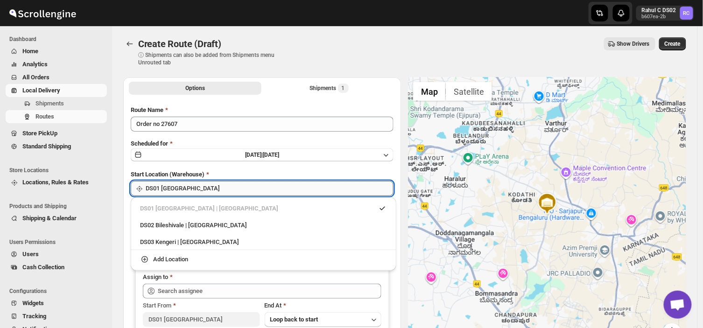
click at [186, 190] on input "DS01 [GEOGRAPHIC_DATA]" at bounding box center [270, 188] width 248 height 15
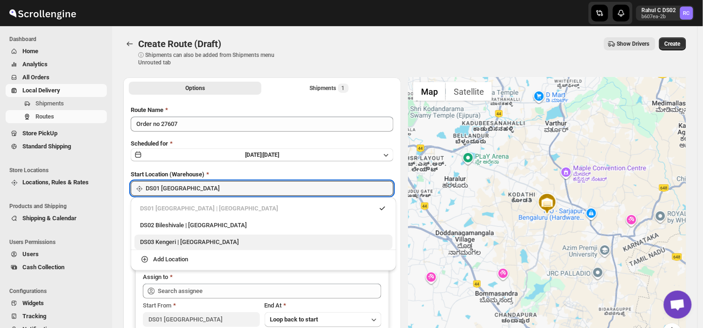
click at [162, 238] on div "DS03 Kengeri | [GEOGRAPHIC_DATA]" at bounding box center [263, 242] width 247 height 9
type input "DS03 Kengeri"
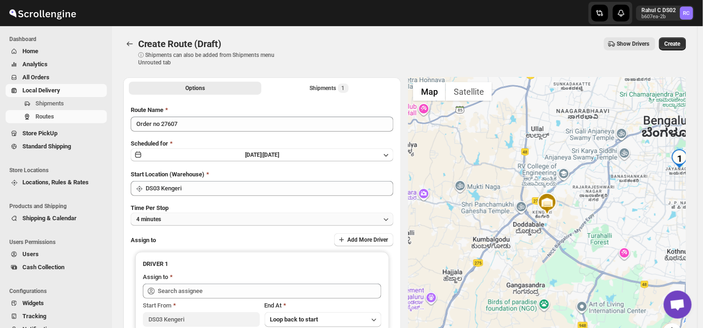
click at [201, 221] on button "4 minutes" at bounding box center [262, 219] width 263 height 13
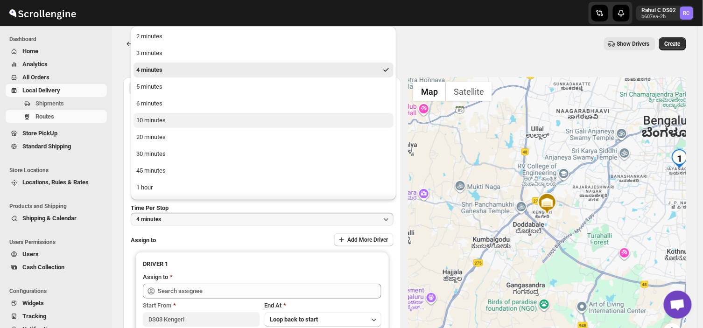
click at [156, 122] on div "10 minutes" at bounding box center [150, 120] width 29 height 9
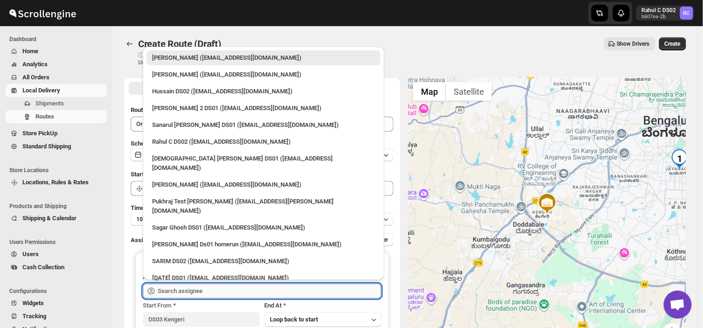
click at [213, 290] on input "text" at bounding box center [270, 291] width 224 height 15
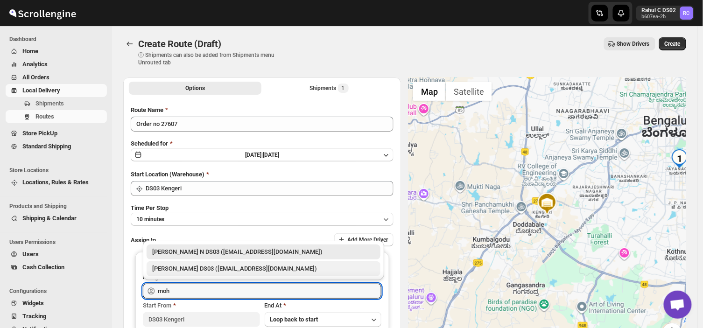
click at [193, 270] on div "[PERSON_NAME] DS03 ([EMAIL_ADDRESS][DOMAIN_NAME])" at bounding box center [263, 268] width 223 height 9
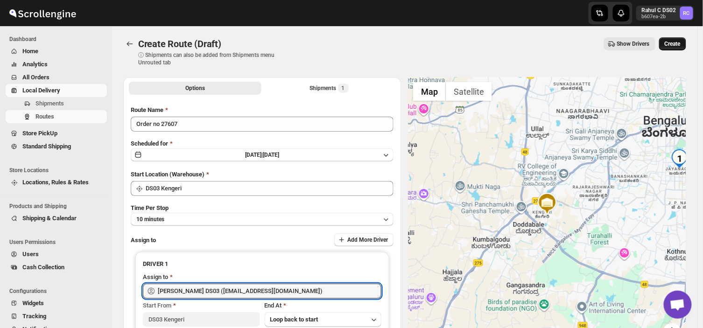
type input "[PERSON_NAME] DS03 ([EMAIL_ADDRESS][DOMAIN_NAME])"
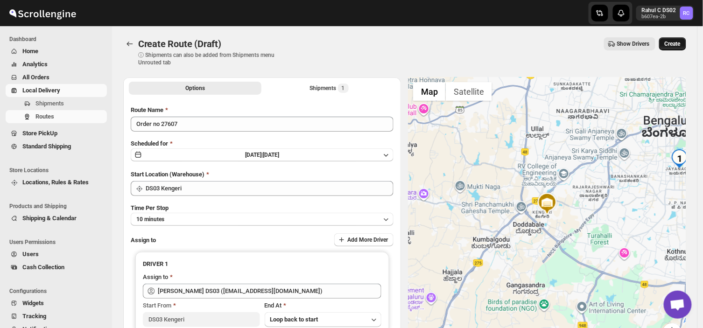
click at [673, 40] on span "Create" at bounding box center [673, 43] width 16 height 7
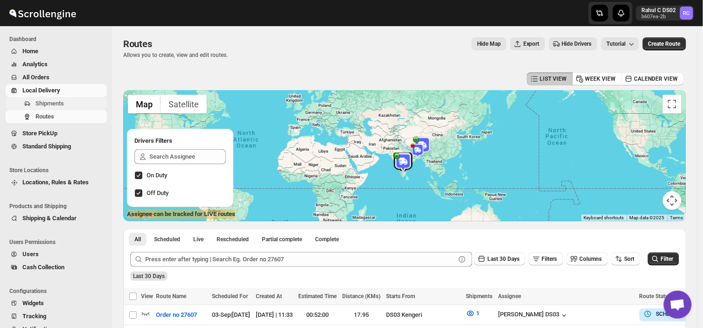
click at [75, 105] on span "Shipments" at bounding box center [70, 103] width 70 height 9
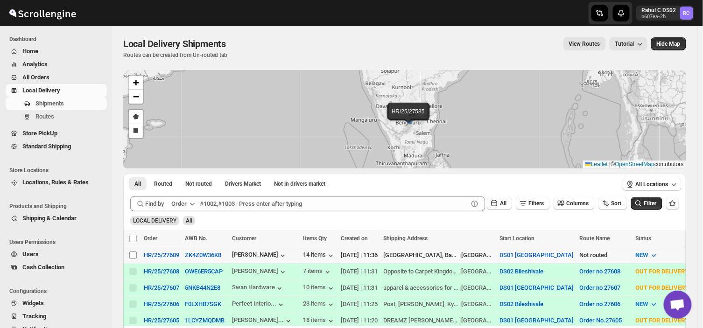
click at [129, 254] on input "Select shipment" at bounding box center [132, 255] width 7 height 7
checkbox input "true"
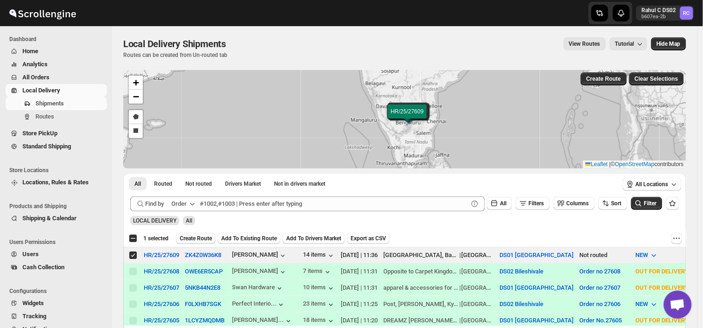
click at [201, 240] on span "Create Route" at bounding box center [196, 238] width 32 height 7
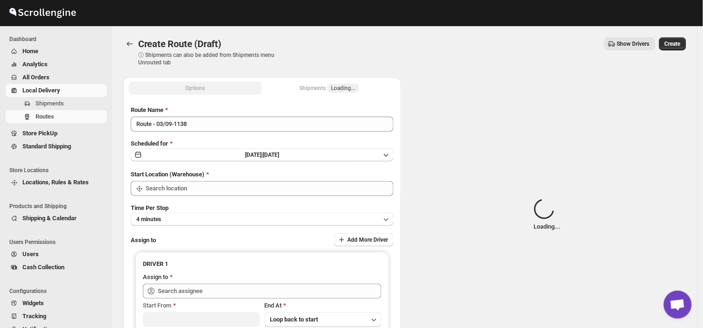
type input "DS01 [GEOGRAPHIC_DATA]"
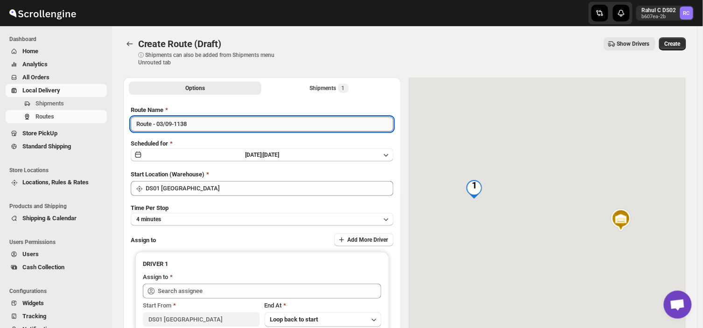
click at [192, 127] on input "Route - 03/09-1138" at bounding box center [262, 124] width 263 height 15
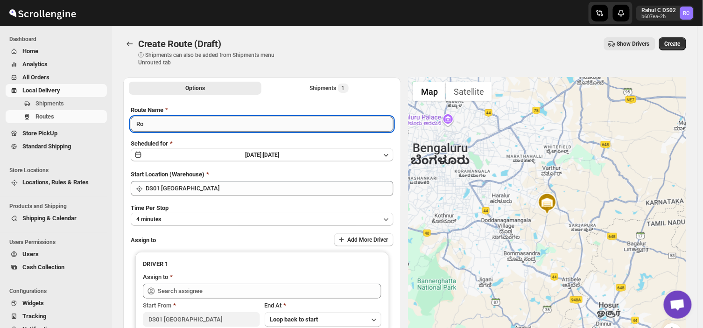
type input "R"
type input "Order no 27609"
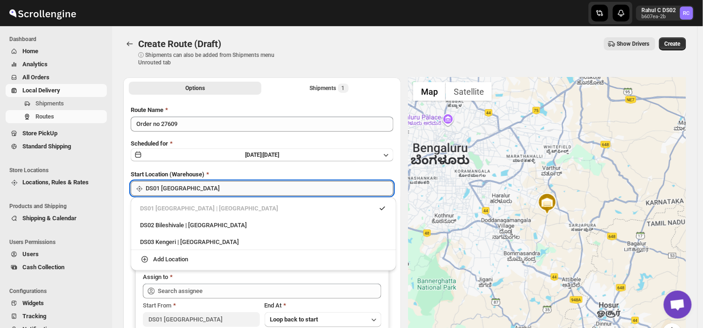
click at [199, 188] on input "DS01 [GEOGRAPHIC_DATA]" at bounding box center [270, 188] width 248 height 15
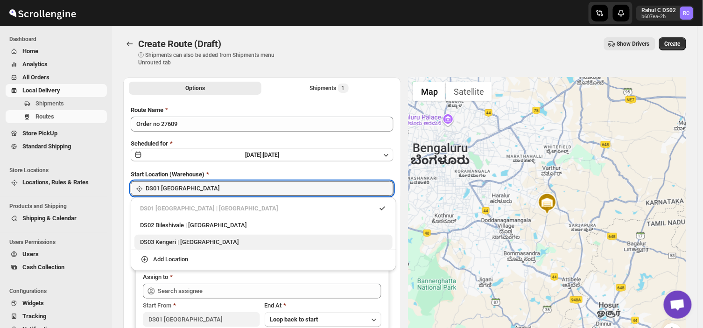
click at [152, 245] on div "DS03 Kengeri | Bengaluru" at bounding box center [263, 242] width 247 height 9
type input "DS03 Kengeri"
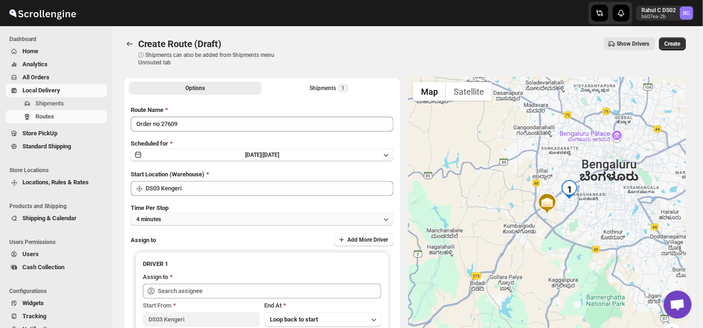
click at [170, 218] on button "4 minutes" at bounding box center [262, 219] width 263 height 13
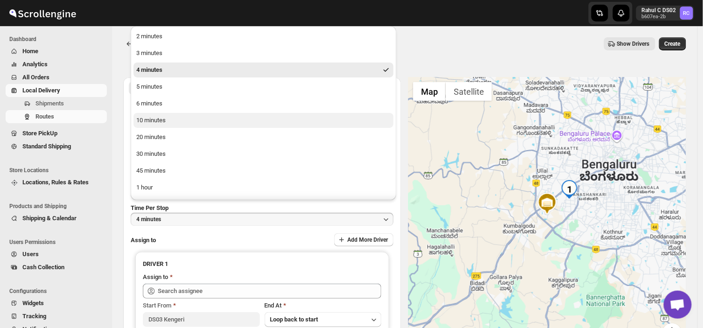
click at [155, 118] on div "10 minutes" at bounding box center [150, 120] width 29 height 9
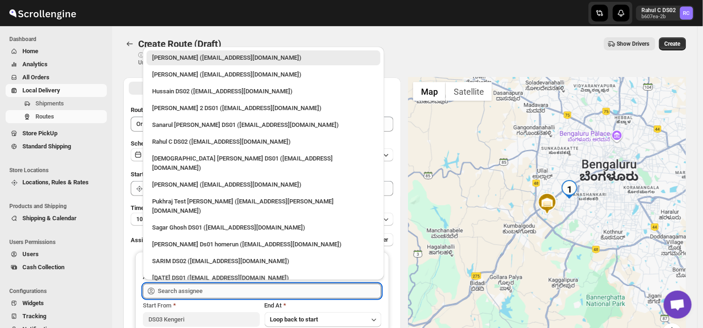
click at [207, 292] on input "text" at bounding box center [270, 291] width 224 height 15
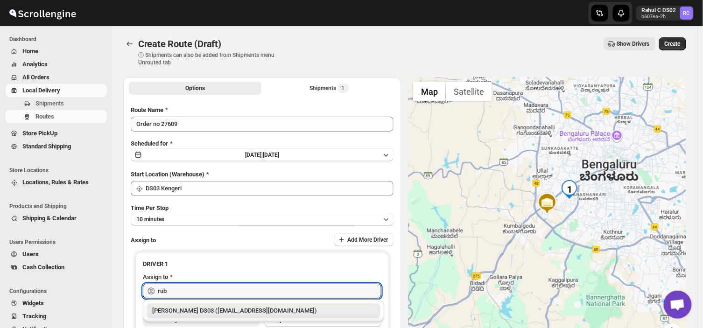
click at [214, 311] on div "RUBEL DS03 (tavejad825@hikuhu.com)" at bounding box center [263, 310] width 223 height 9
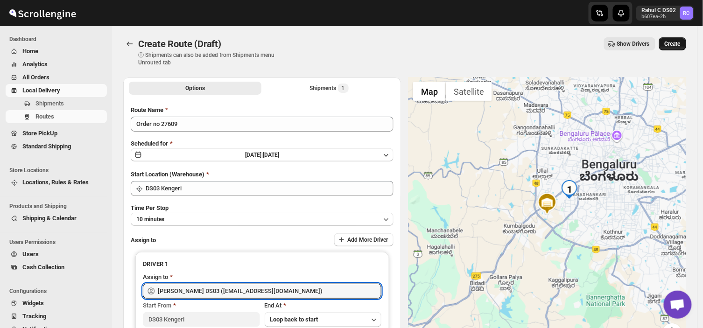
type input "RUBEL DS03 (tavejad825@hikuhu.com)"
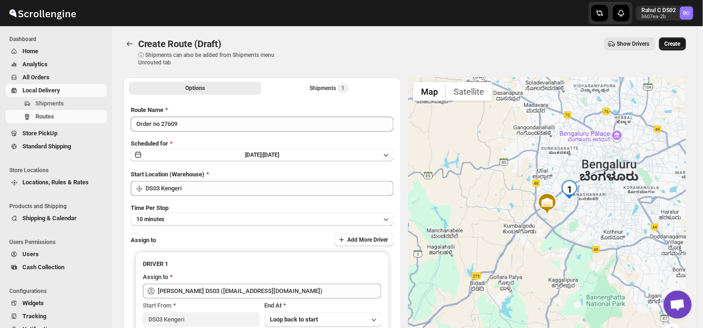
click at [678, 43] on span "Create" at bounding box center [673, 43] width 16 height 7
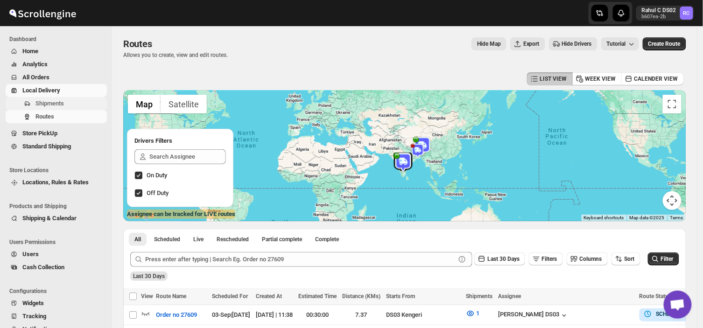
click at [72, 105] on span "Shipments" at bounding box center [70, 103] width 70 height 9
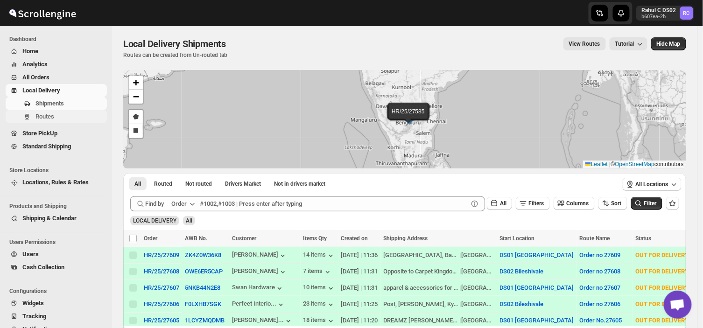
click at [55, 114] on span "Routes" at bounding box center [70, 116] width 70 height 9
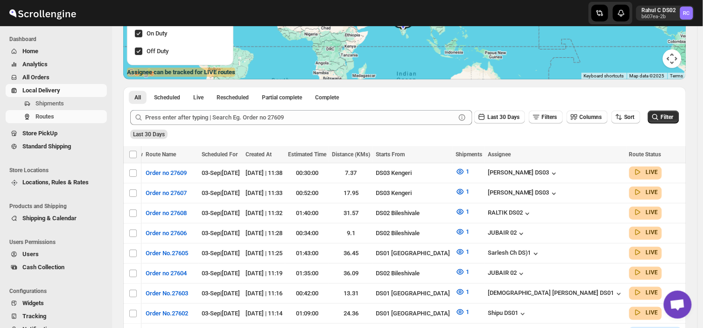
scroll to position [178, 0]
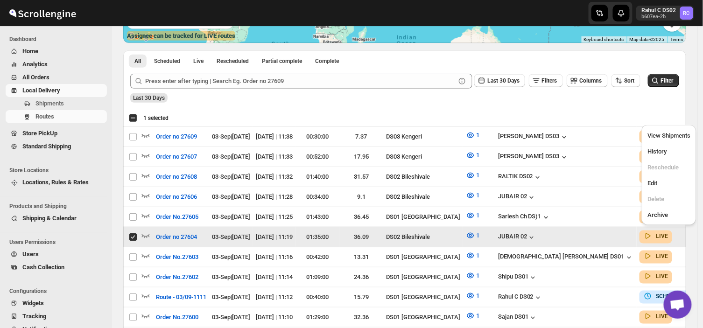
scroll to position [0, 0]
click at [651, 185] on span "Edit" at bounding box center [653, 183] width 10 height 7
checkbox input "false"
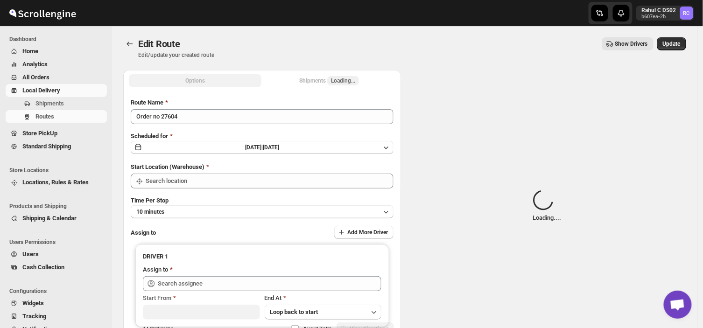
type input "Order no 27604"
type input "DS02 Bileshivale"
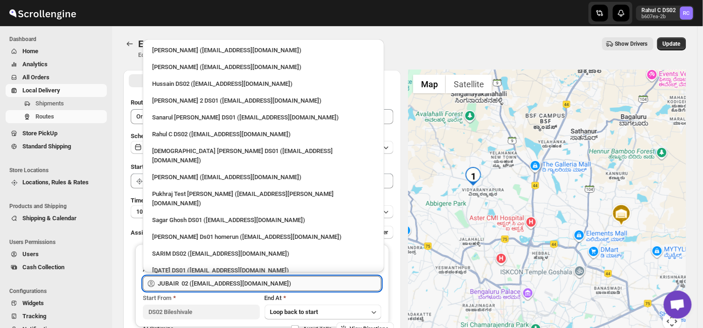
click at [264, 286] on input "JUBAIR 02 (vanafe7637@isorax.com)" at bounding box center [270, 284] width 224 height 15
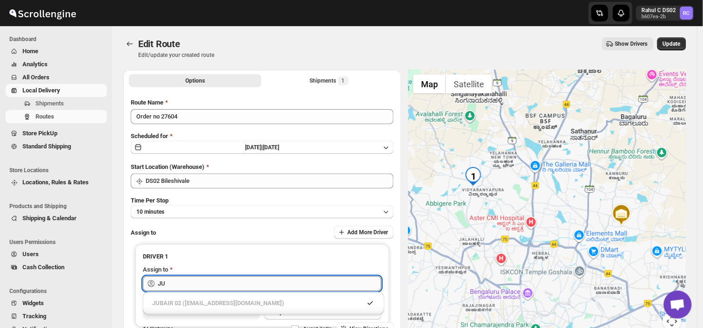
type input "J"
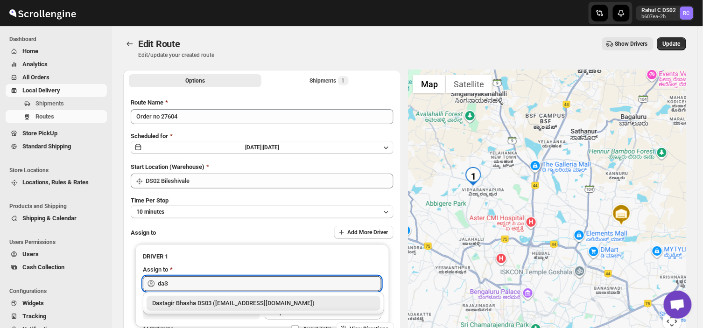
click at [266, 304] on div "Dastagir Bhasha DS03 (vebah85426@fuasha.com)" at bounding box center [263, 303] width 223 height 9
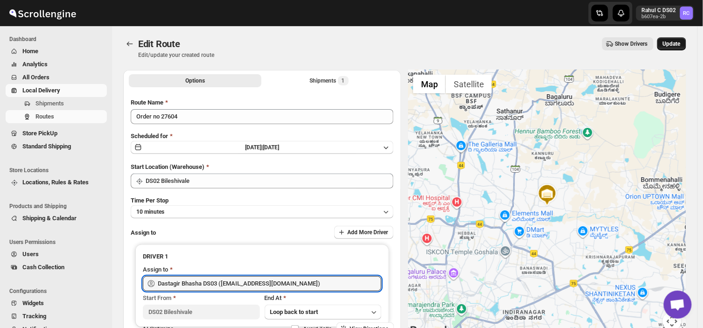
type input "Dastagir Bhasha DS03 (vebah85426@fuasha.com)"
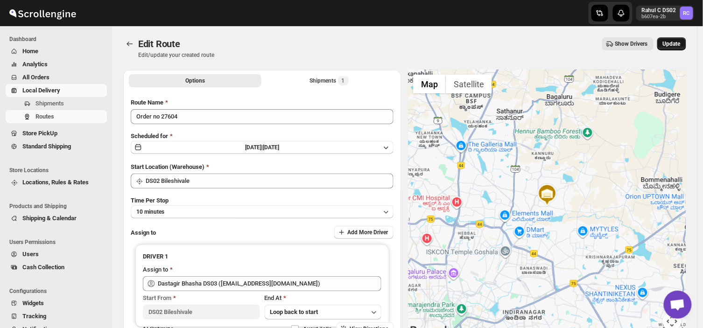
click at [671, 40] on span "Update" at bounding box center [672, 43] width 18 height 7
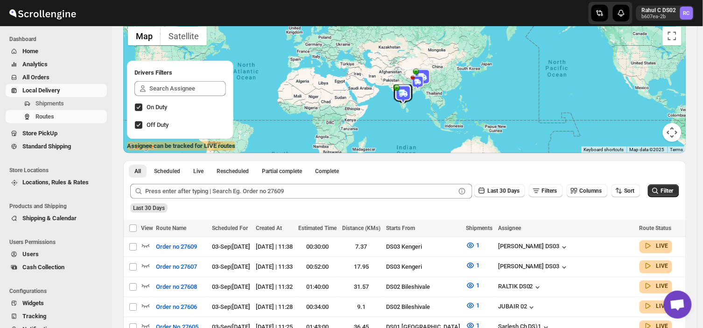
scroll to position [173, 0]
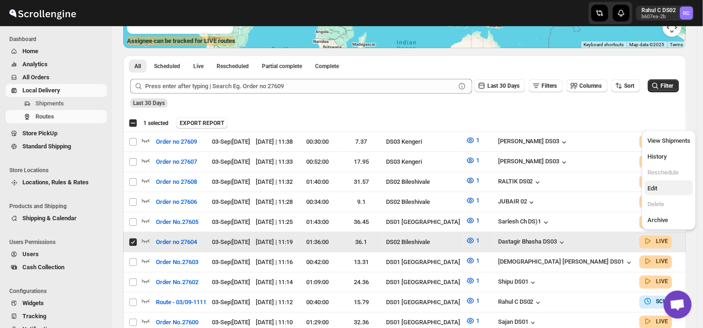
drag, startPoint x: 686, startPoint y: 236, endPoint x: 653, endPoint y: 188, distance: 57.8
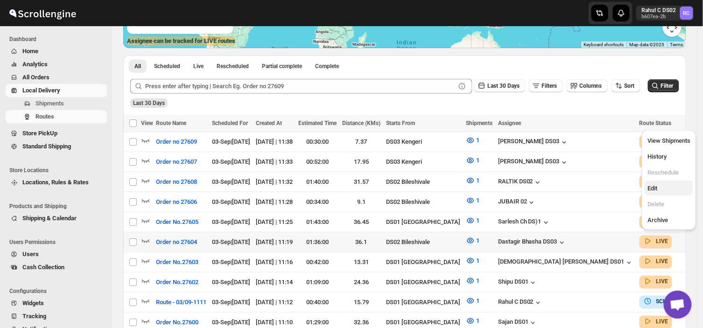
click at [655, 189] on span "Edit" at bounding box center [653, 188] width 10 height 7
checkbox input "true"
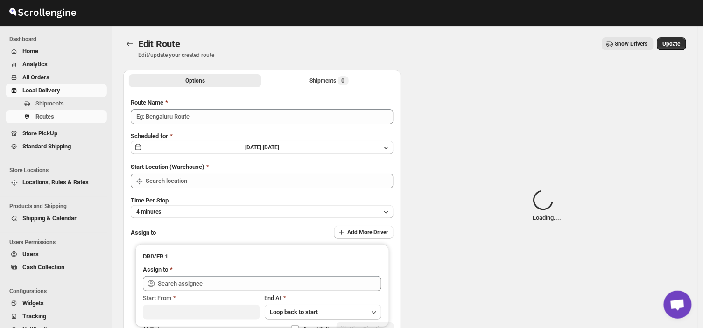
type input "Order no 27604"
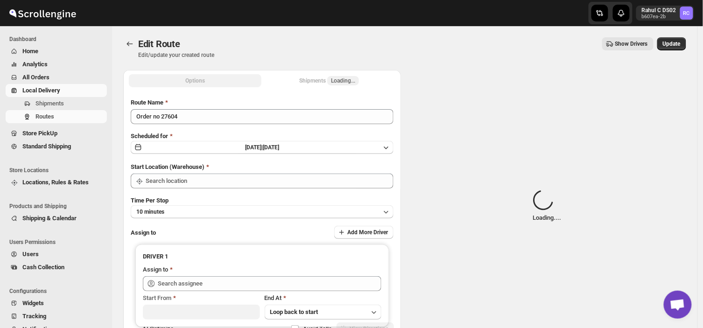
type input "DS02 Bileshivale"
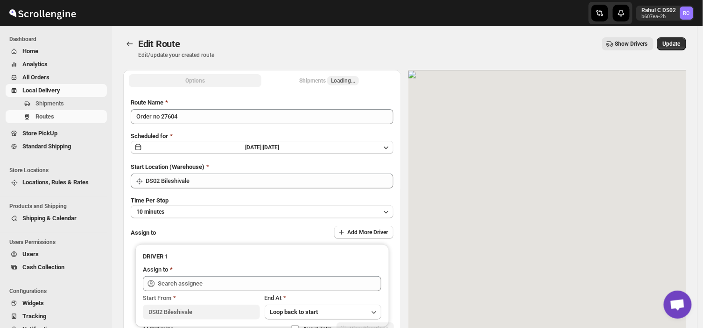
type input "Dastagir Bhasha DS03 (vebah85426@fuasha.com)"
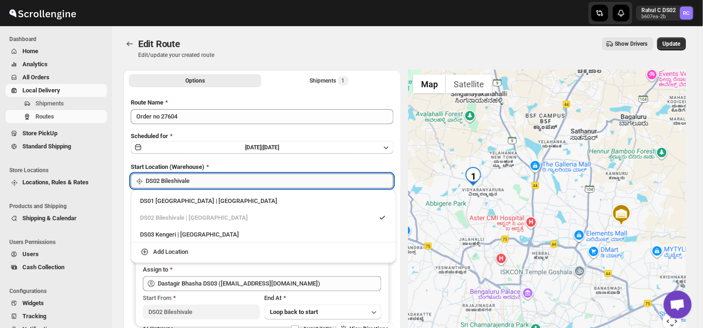
click at [206, 184] on input "DS02 Bileshivale" at bounding box center [270, 181] width 248 height 15
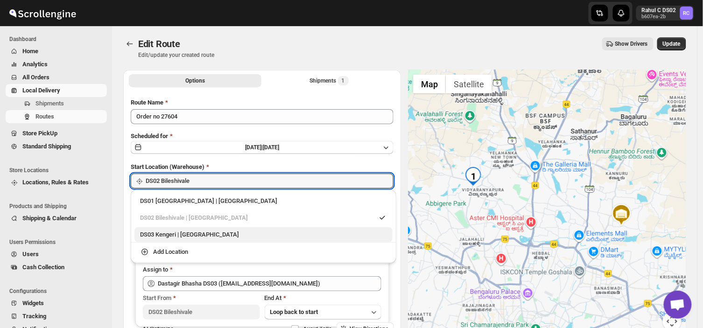
click at [152, 235] on div "DS03 Kengeri | Bengaluru" at bounding box center [263, 234] width 247 height 9
type input "DS03 Kengeri"
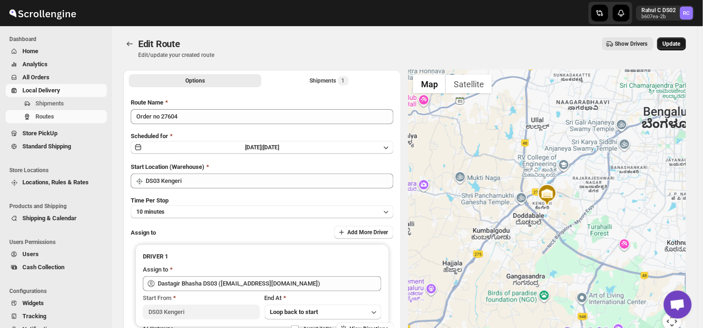
click at [677, 43] on span "Update" at bounding box center [672, 43] width 18 height 7
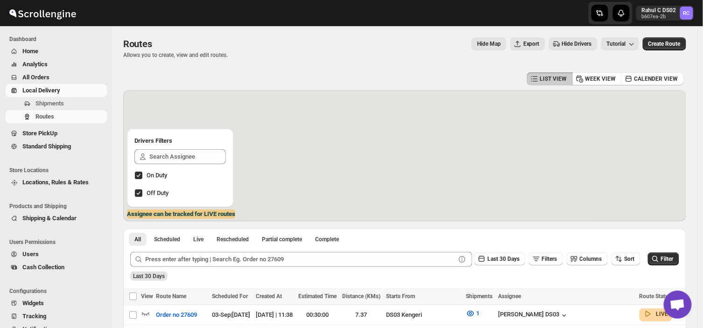
scroll to position [159, 0]
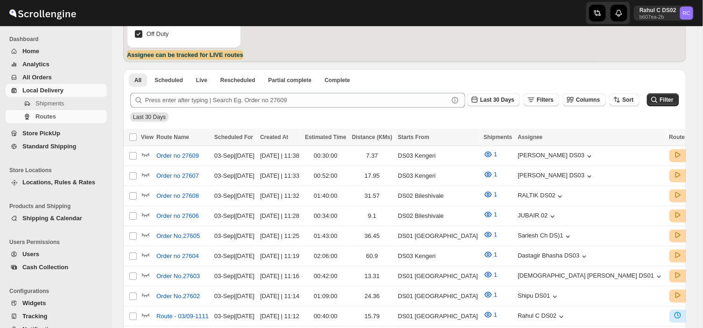
scroll to position [159, 0]
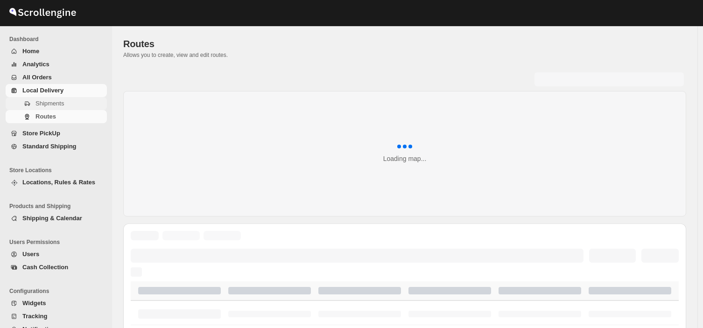
click at [72, 102] on span "Shipments" at bounding box center [70, 103] width 70 height 9
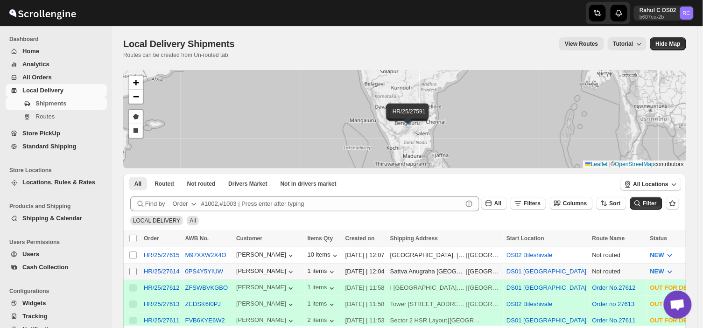
click at [129, 269] on input "Select shipment" at bounding box center [132, 271] width 7 height 7
checkbox input "true"
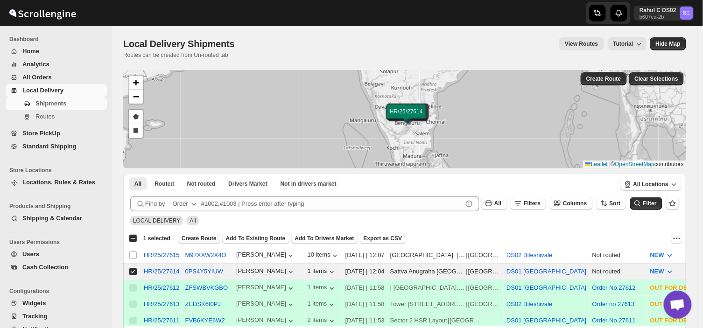
click at [196, 235] on span "Create Route" at bounding box center [199, 238] width 35 height 7
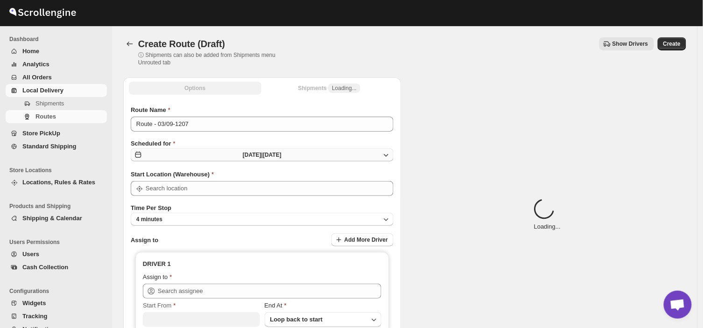
type input "DS01 [GEOGRAPHIC_DATA]"
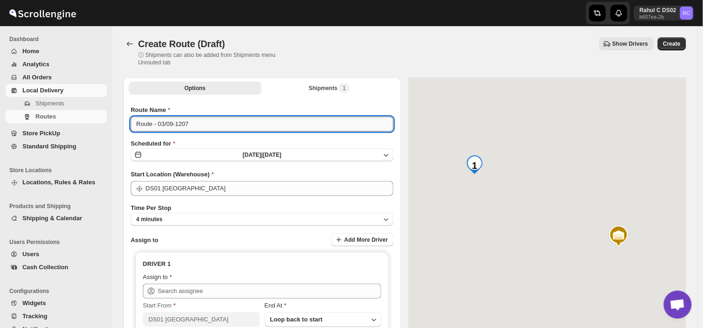
click at [192, 121] on input "Route - 03/09-1207" at bounding box center [262, 124] width 263 height 15
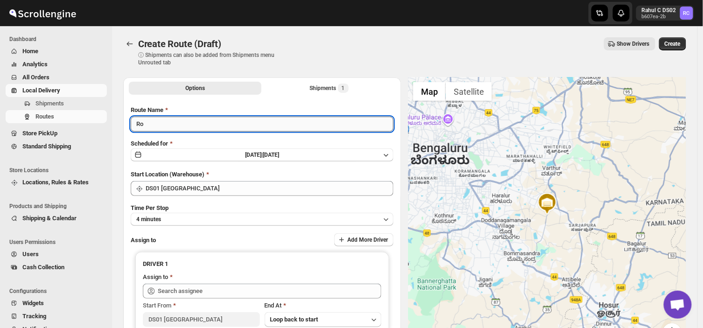
type input "R"
type input "Order no 27614"
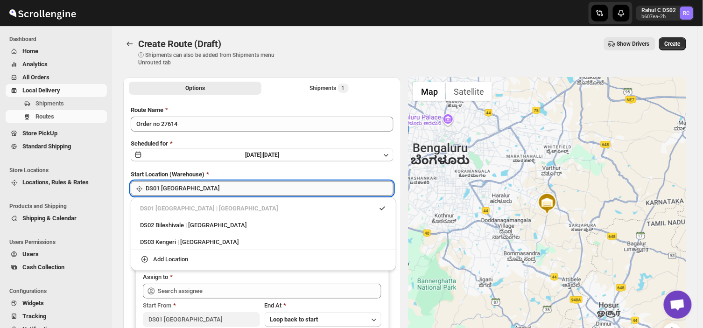
click at [199, 183] on input "DS01 [GEOGRAPHIC_DATA]" at bounding box center [270, 188] width 248 height 15
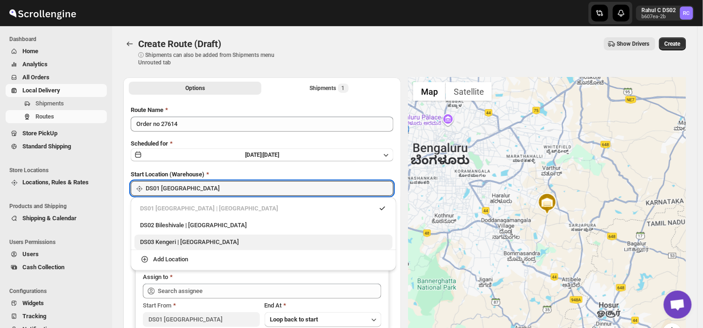
click at [165, 240] on div "DS03 Kengeri | [GEOGRAPHIC_DATA]" at bounding box center [263, 242] width 247 height 9
type input "DS03 Kengeri"
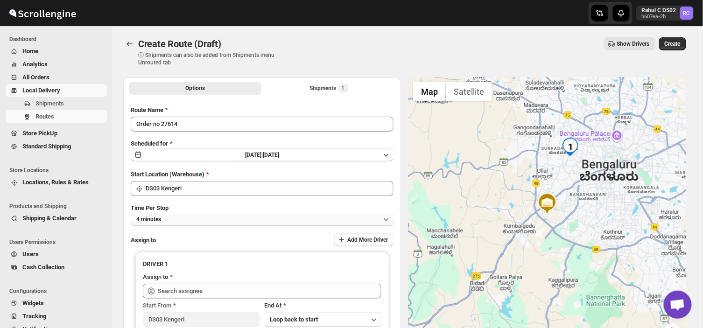
click at [175, 223] on button "4 minutes" at bounding box center [262, 219] width 263 height 13
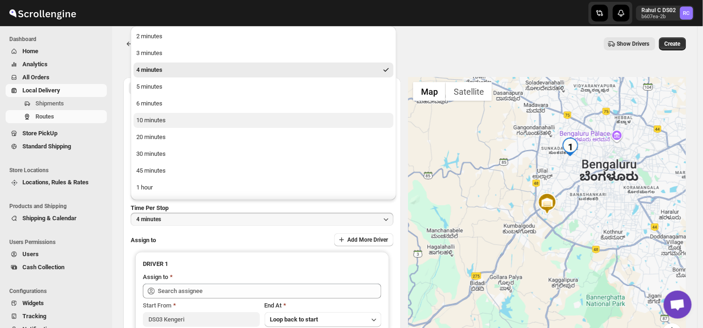
click at [157, 119] on div "10 minutes" at bounding box center [150, 120] width 29 height 9
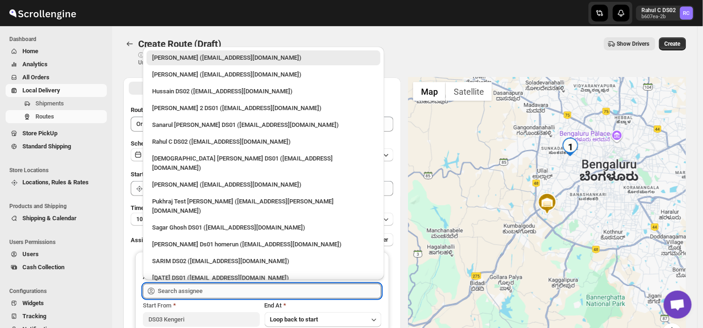
click at [227, 290] on input "text" at bounding box center [270, 291] width 224 height 15
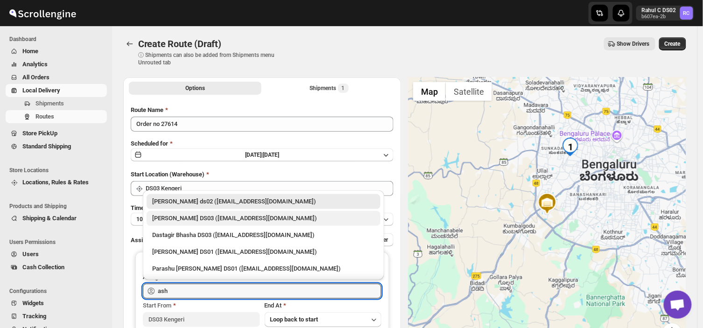
click at [169, 217] on div "[PERSON_NAME] DS03 ([EMAIL_ADDRESS][DOMAIN_NAME])" at bounding box center [263, 218] width 223 height 9
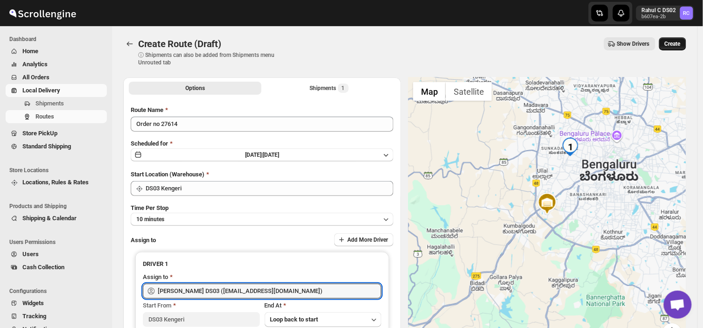
type input "[PERSON_NAME] DS03 ([EMAIL_ADDRESS][DOMAIN_NAME])"
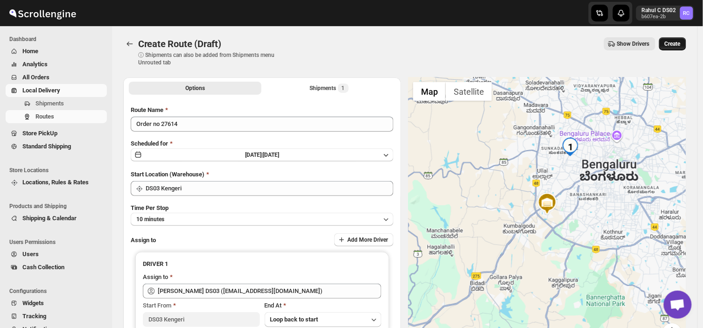
click at [679, 43] on span "Create" at bounding box center [673, 43] width 16 height 7
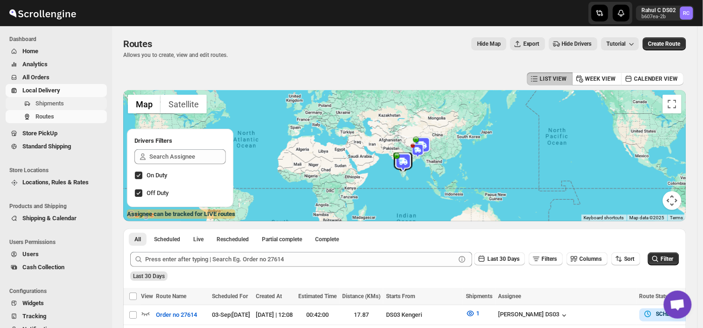
click at [87, 104] on span "Shipments" at bounding box center [70, 103] width 70 height 9
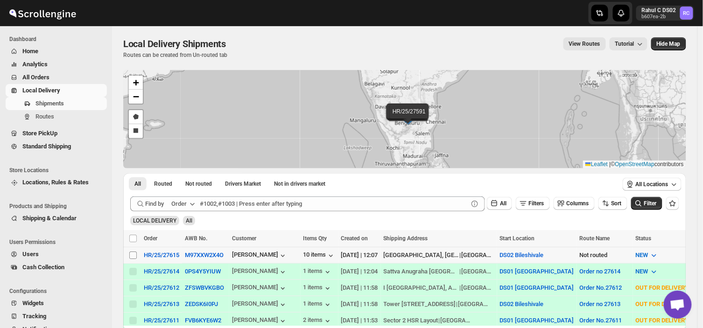
click at [131, 258] on input "Select shipment" at bounding box center [132, 255] width 7 height 7
checkbox input "true"
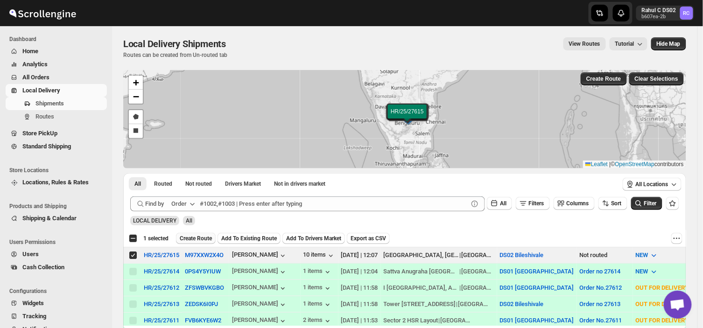
click at [197, 235] on span "Create Route" at bounding box center [196, 238] width 32 height 7
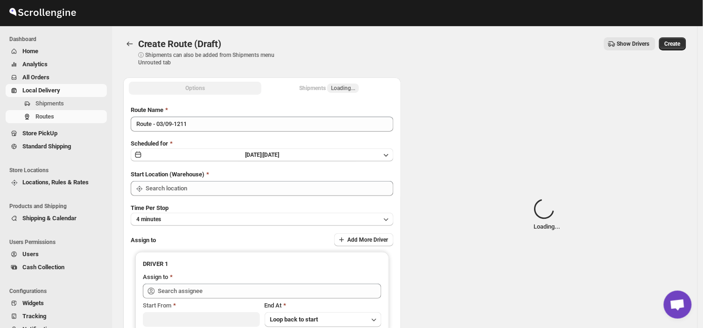
type input "DS02 Bileshivale"
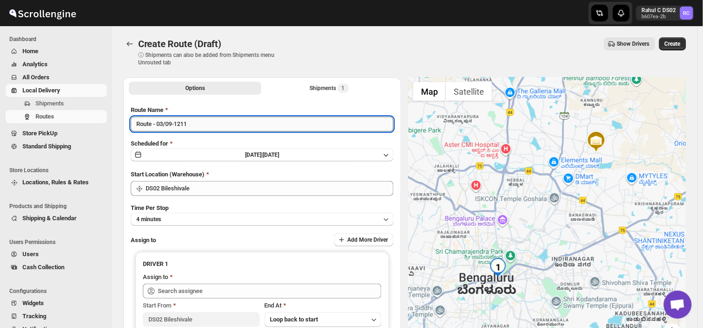
click at [190, 126] on input "Route - 03/09-1211" at bounding box center [262, 124] width 263 height 15
click at [191, 125] on input "Route - 03/09-1211" at bounding box center [262, 124] width 263 height 15
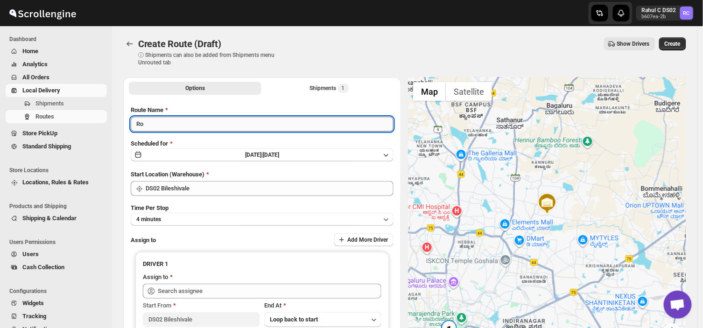
type input "R"
type input "Order no 27615"
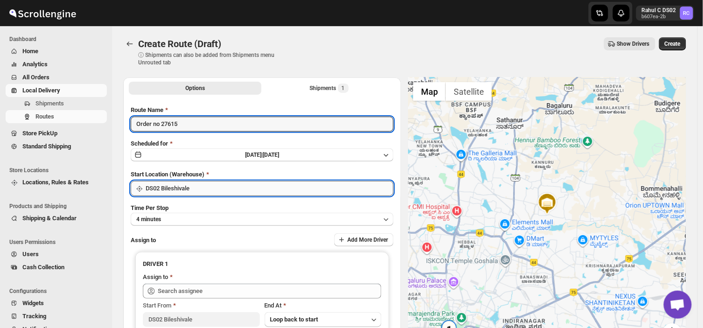
click at [207, 188] on input "DS02 Bileshivale" at bounding box center [270, 188] width 248 height 15
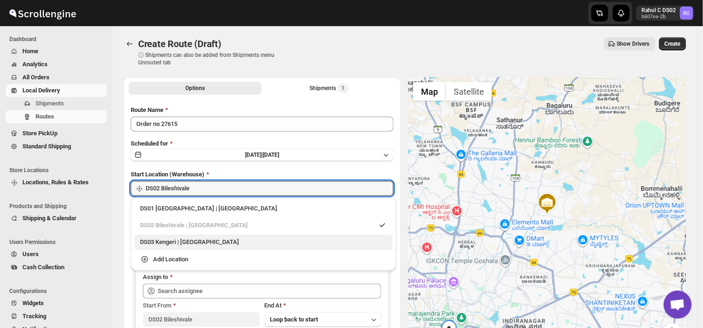
click at [157, 243] on div "DS03 Kengeri | [GEOGRAPHIC_DATA]" at bounding box center [263, 242] width 247 height 9
type input "DS03 Kengeri"
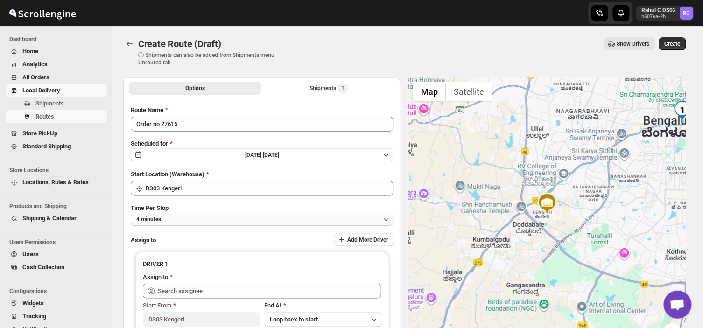
click at [170, 221] on button "4 minutes" at bounding box center [262, 219] width 263 height 13
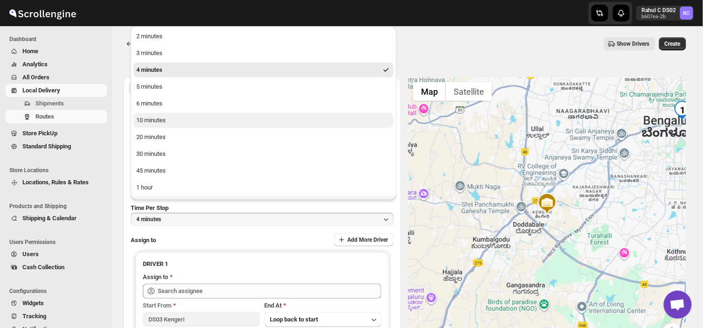
click at [159, 121] on div "10 minutes" at bounding box center [150, 120] width 29 height 9
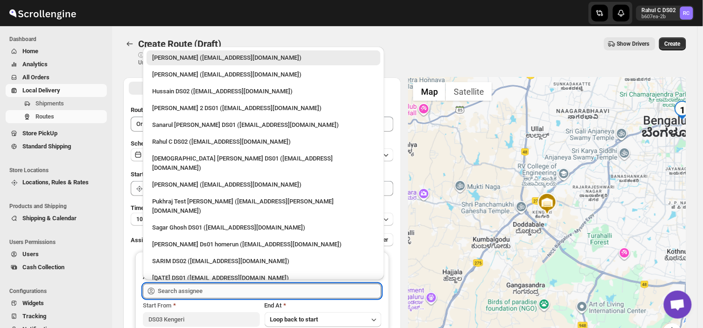
click at [218, 289] on input "text" at bounding box center [270, 291] width 224 height 15
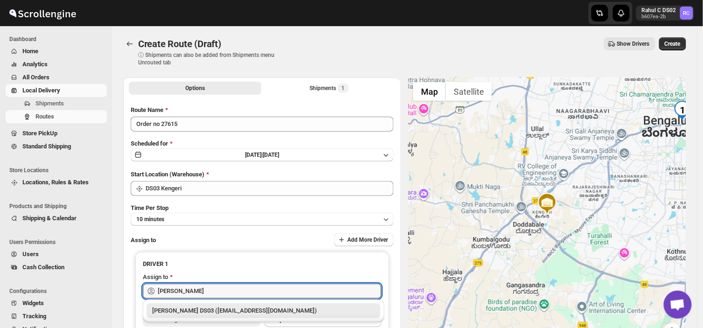
click at [238, 312] on div "[PERSON_NAME] DS03 ([EMAIL_ADDRESS][DOMAIN_NAME])" at bounding box center [263, 310] width 223 height 9
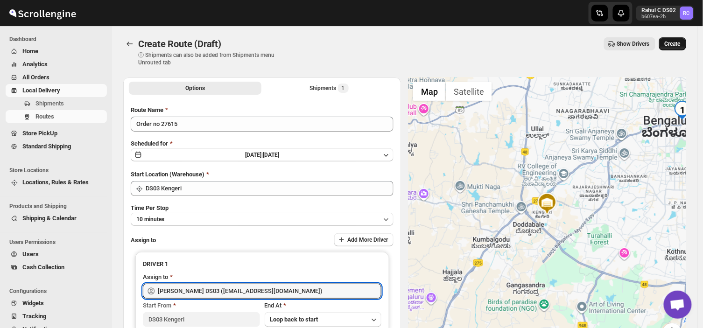
type input "[PERSON_NAME] DS03 ([EMAIL_ADDRESS][DOMAIN_NAME])"
click at [676, 42] on span "Create" at bounding box center [673, 43] width 16 height 7
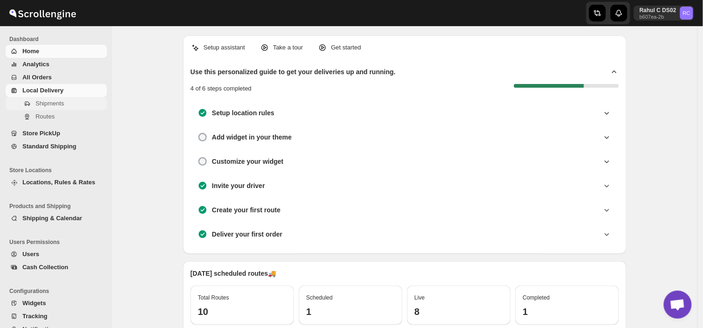
click at [57, 101] on span "Shipments" at bounding box center [49, 103] width 28 height 7
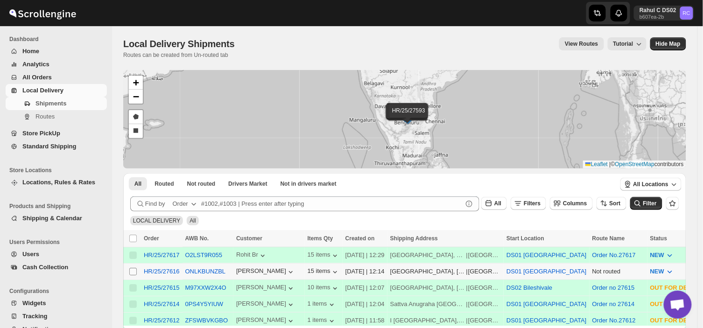
click at [130, 271] on input "Select shipment" at bounding box center [132, 271] width 7 height 7
checkbox input "true"
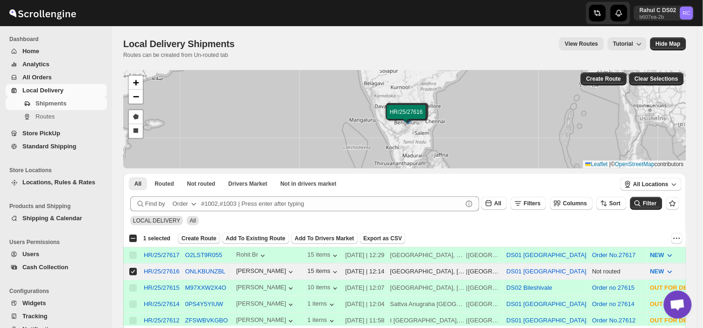
click at [190, 237] on span "Create Route" at bounding box center [199, 238] width 35 height 7
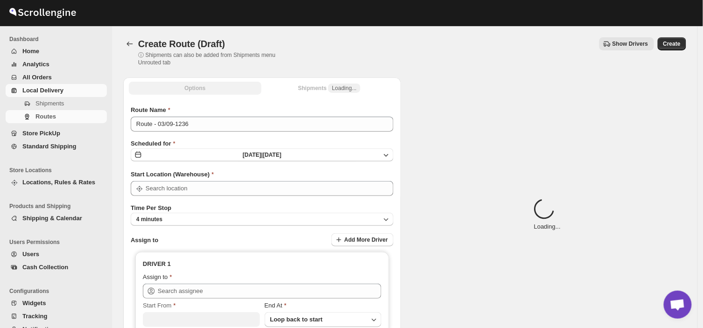
type input "DS01 [GEOGRAPHIC_DATA]"
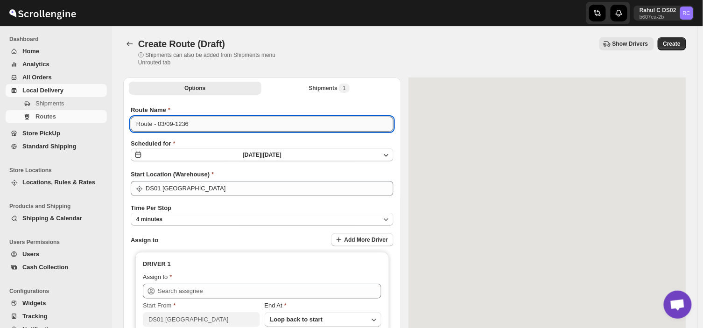
click at [194, 125] on input "Route - 03/09-1236" at bounding box center [262, 124] width 263 height 15
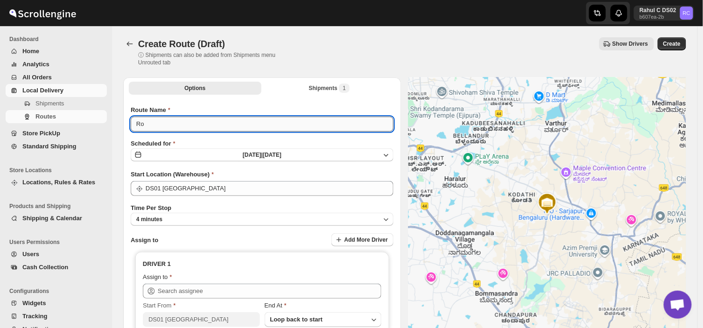
type input "R"
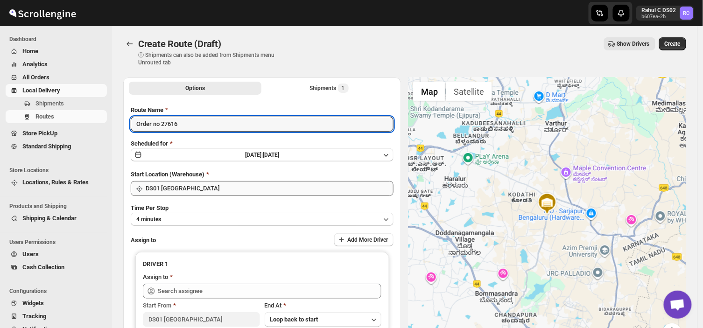
type input "Order no 27616"
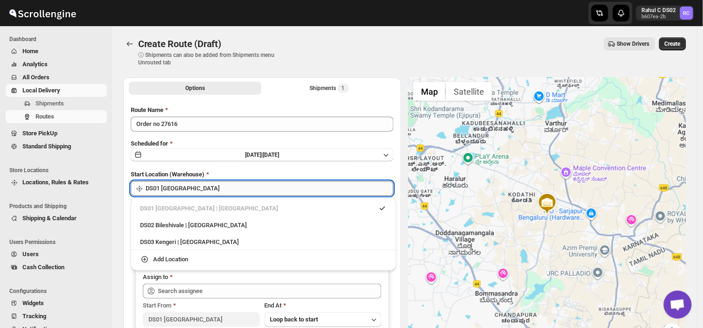
click at [199, 190] on input "DS01 [GEOGRAPHIC_DATA]" at bounding box center [270, 188] width 248 height 15
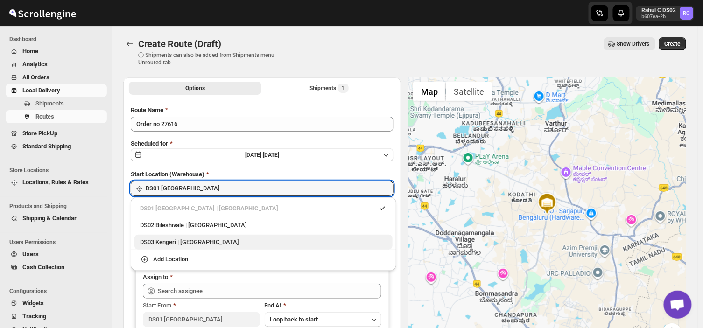
click at [164, 244] on div "DS03 Kengeri | [GEOGRAPHIC_DATA]" at bounding box center [263, 242] width 247 height 9
type input "DS03 Kengeri"
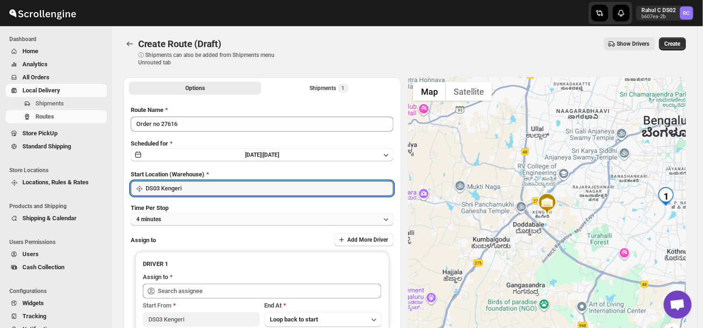
click at [170, 218] on button "4 minutes" at bounding box center [262, 219] width 263 height 13
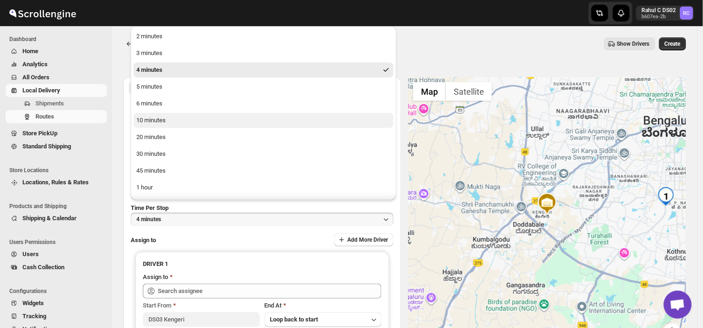
click at [150, 117] on div "10 minutes" at bounding box center [150, 120] width 29 height 9
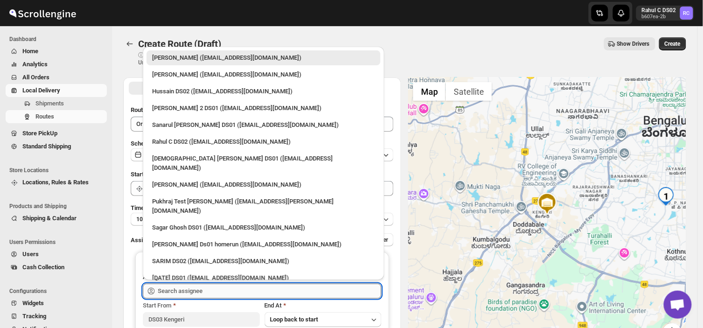
click at [220, 293] on input "text" at bounding box center [270, 291] width 224 height 15
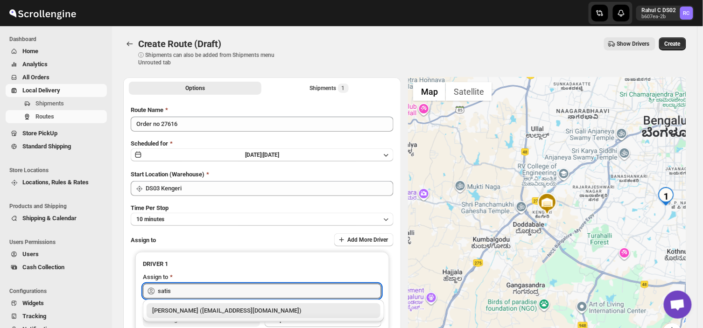
click at [234, 312] on div "[PERSON_NAME] ([EMAIL_ADDRESS][DOMAIN_NAME])" at bounding box center [263, 310] width 223 height 9
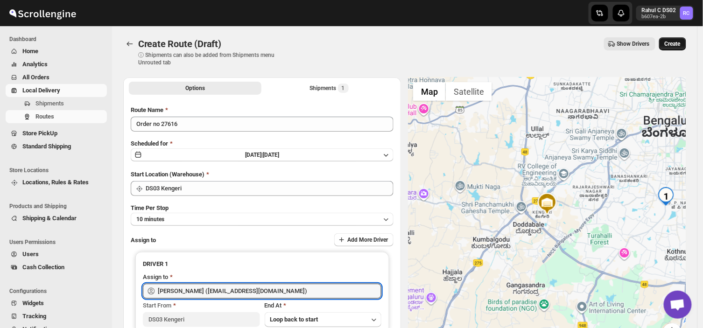
type input "[PERSON_NAME] ([EMAIL_ADDRESS][DOMAIN_NAME])"
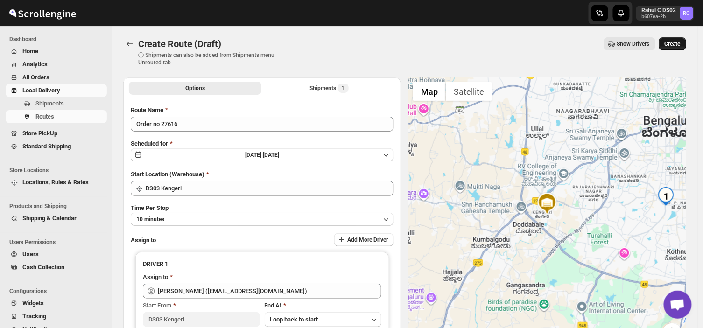
click at [679, 43] on span "Create" at bounding box center [673, 43] width 16 height 7
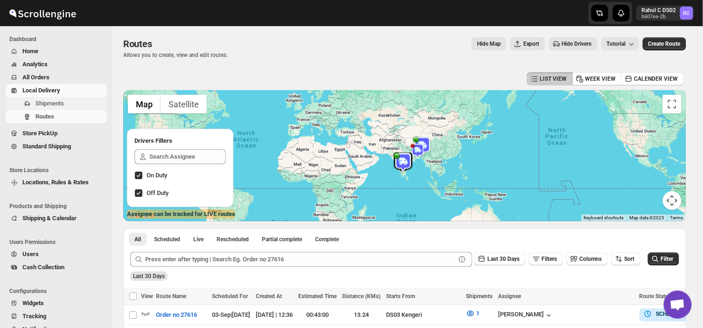
click at [43, 100] on span "Shipments" at bounding box center [49, 103] width 28 height 7
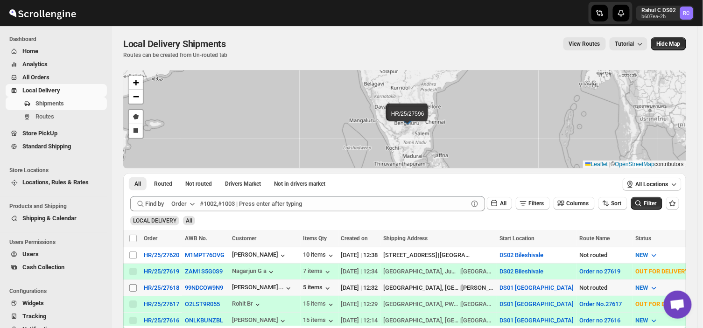
click at [132, 286] on input "Select shipment" at bounding box center [132, 287] width 7 height 7
checkbox input "true"
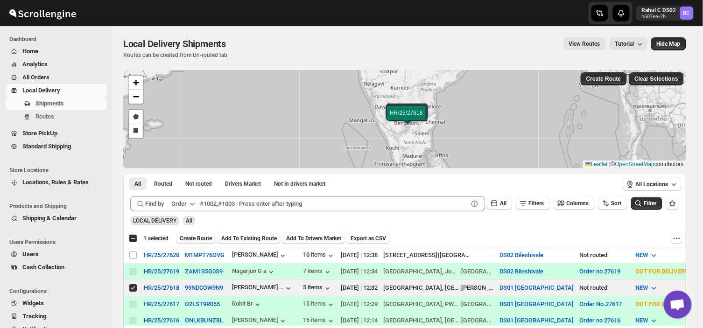
click at [196, 237] on span "Create Route" at bounding box center [196, 238] width 32 height 7
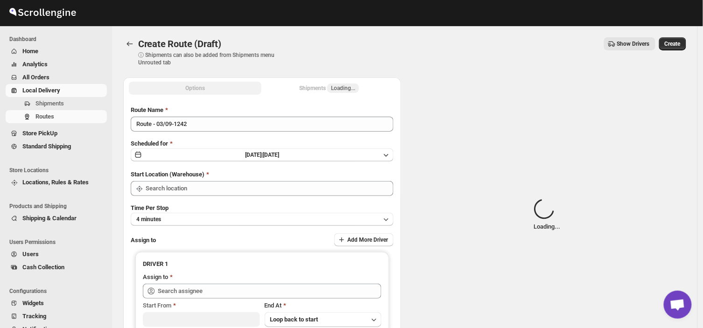
type input "DS01 [GEOGRAPHIC_DATA]"
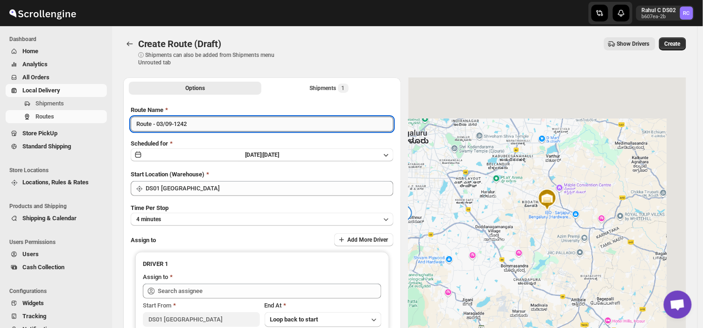
click at [195, 128] on input "Route - 03/09-1242" at bounding box center [262, 124] width 263 height 15
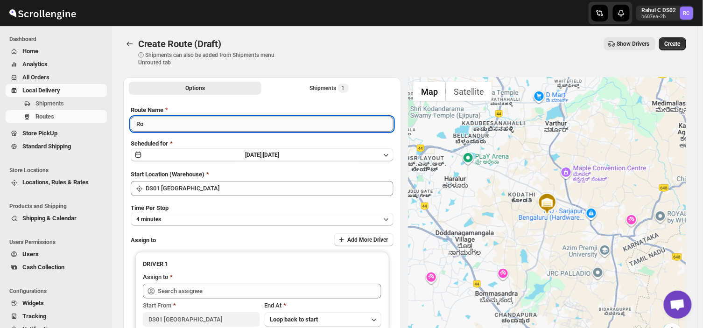
type input "R"
click at [195, 124] on input "Route Name" at bounding box center [262, 124] width 263 height 15
type input "Order no 27618"
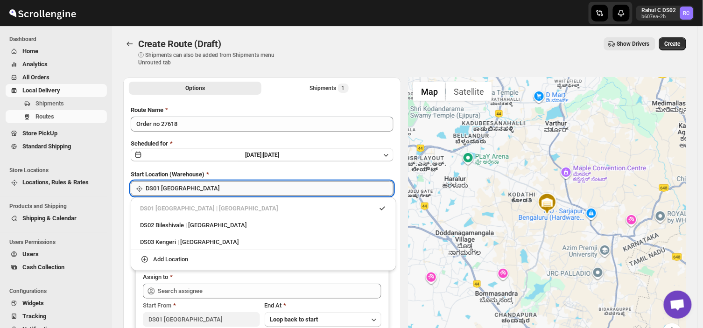
click at [199, 185] on input "DS01 [GEOGRAPHIC_DATA]" at bounding box center [270, 188] width 248 height 15
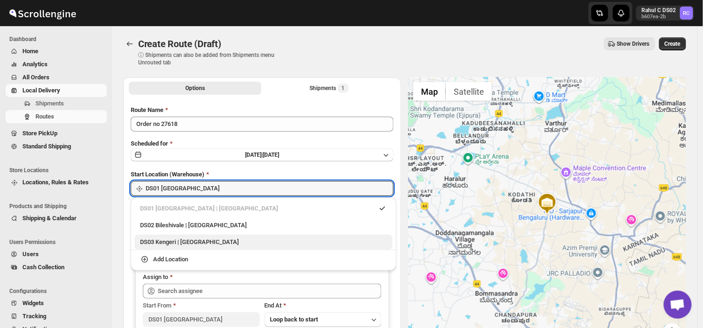
click at [162, 240] on div "DS03 Kengeri | [GEOGRAPHIC_DATA]" at bounding box center [263, 242] width 247 height 9
type input "DS03 Kengeri"
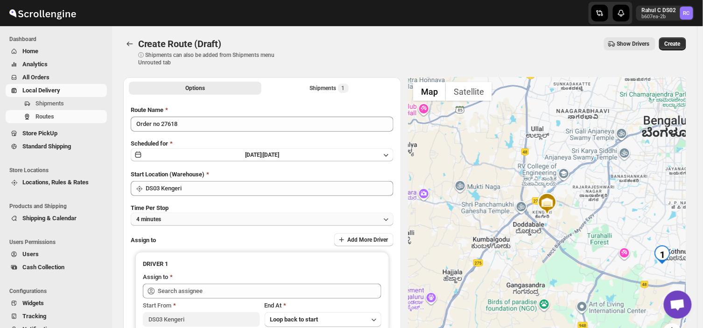
click at [173, 218] on button "4 minutes" at bounding box center [262, 219] width 263 height 13
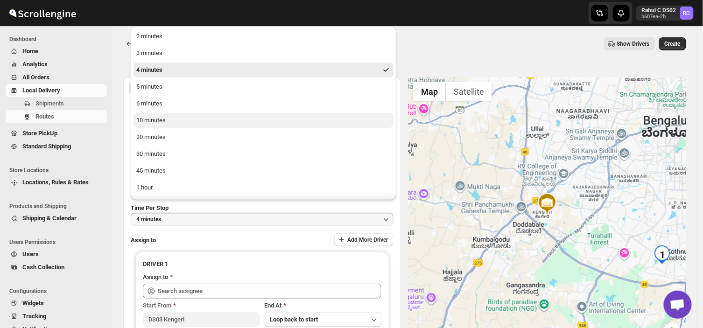
click at [147, 120] on div "10 minutes" at bounding box center [150, 120] width 29 height 9
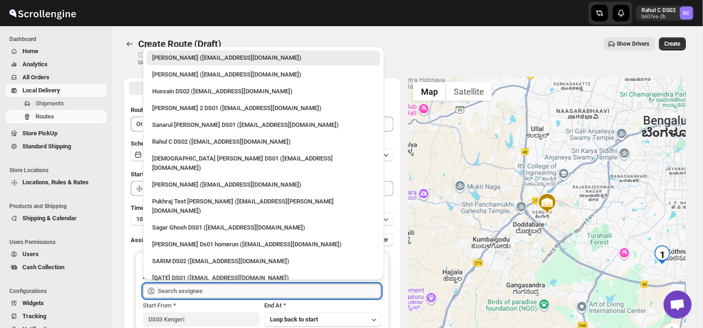
click at [230, 290] on input "text" at bounding box center [270, 291] width 224 height 15
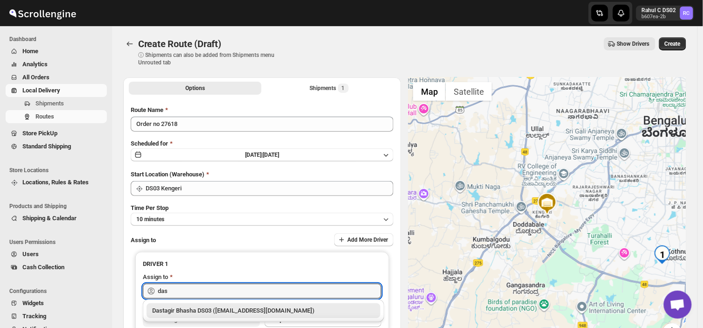
click at [274, 313] on div "Dastagir Bhasha DS03 ([EMAIL_ADDRESS][DOMAIN_NAME])" at bounding box center [263, 310] width 223 height 9
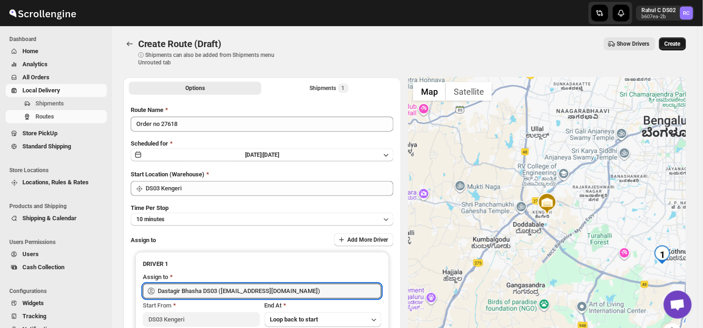
type input "Dastagir Bhasha DS03 ([EMAIL_ADDRESS][DOMAIN_NAME])"
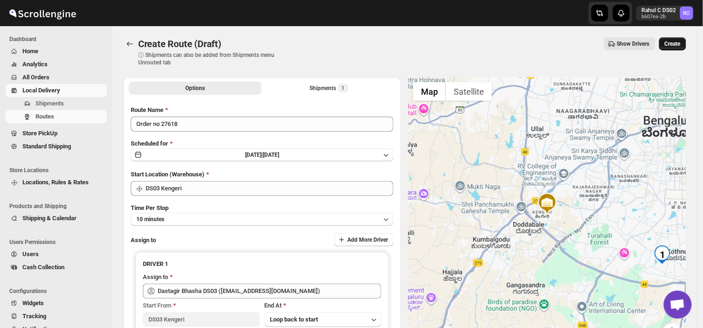
click at [675, 45] on span "Create" at bounding box center [673, 43] width 16 height 7
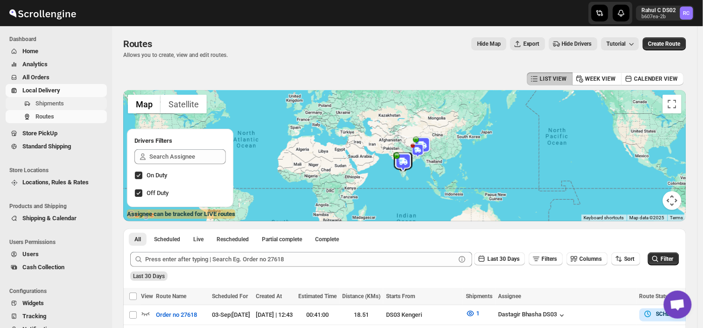
click at [58, 105] on span "Shipments" at bounding box center [49, 103] width 28 height 7
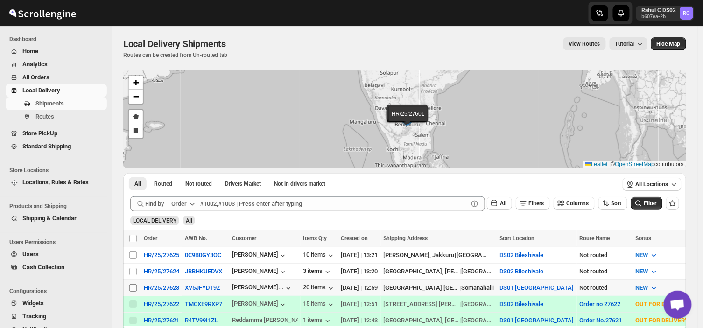
click at [130, 287] on input "Select shipment" at bounding box center [132, 287] width 7 height 7
checkbox input "true"
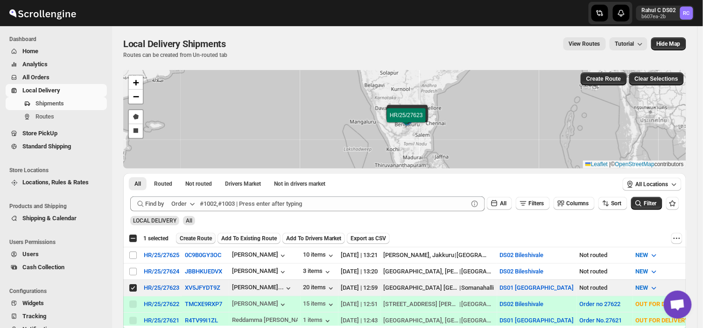
click at [194, 238] on span "Create Route" at bounding box center [196, 238] width 32 height 7
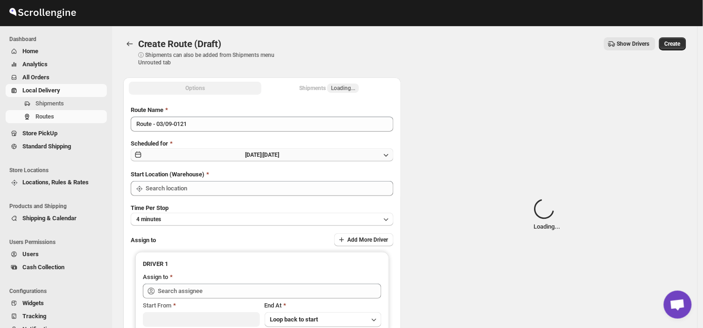
type input "DS01 [GEOGRAPHIC_DATA]"
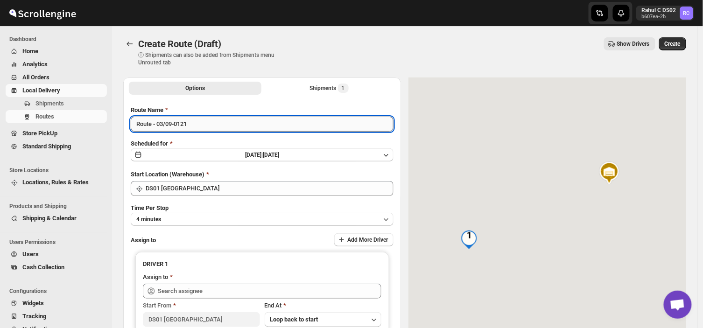
click at [199, 125] on input "Route - 03/09-0121" at bounding box center [262, 124] width 263 height 15
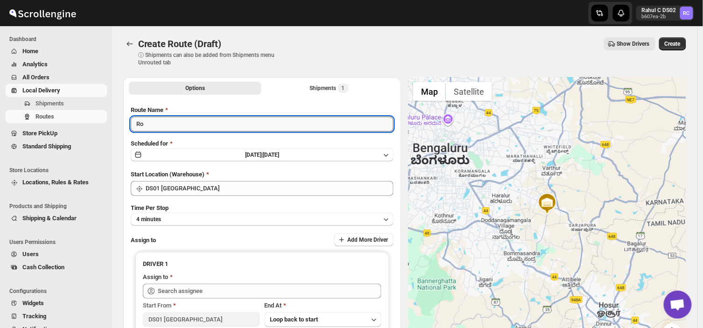
type input "R"
type input "Order no 27623"
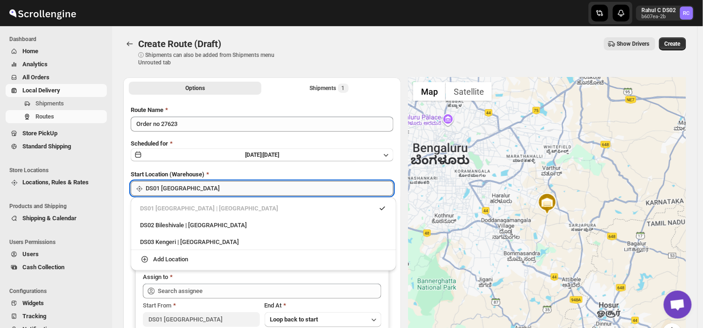
click at [206, 187] on input "DS01 [GEOGRAPHIC_DATA]" at bounding box center [270, 188] width 248 height 15
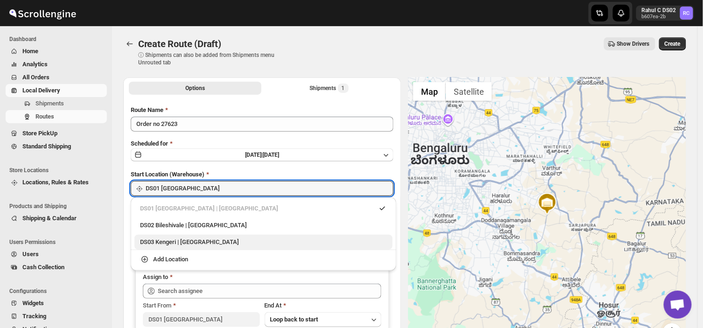
click at [159, 245] on div "DS03 Kengeri | Bengaluru" at bounding box center [263, 242] width 247 height 9
type input "DS03 Kengeri"
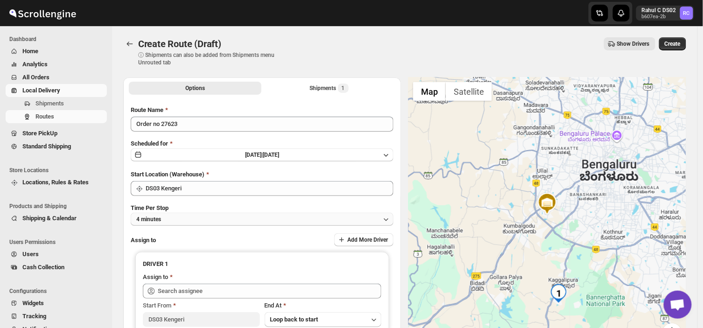
click at [177, 217] on button "4 minutes" at bounding box center [262, 219] width 263 height 13
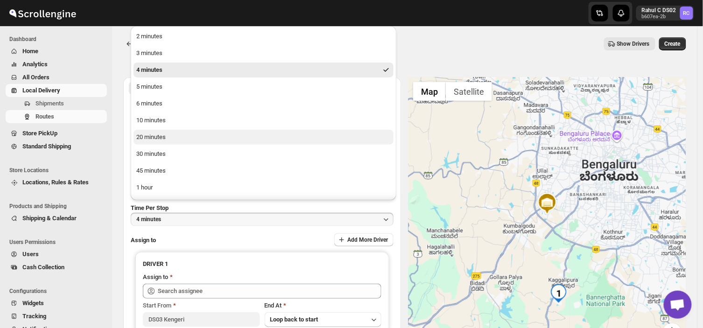
click at [139, 139] on div "20 minutes" at bounding box center [150, 137] width 29 height 9
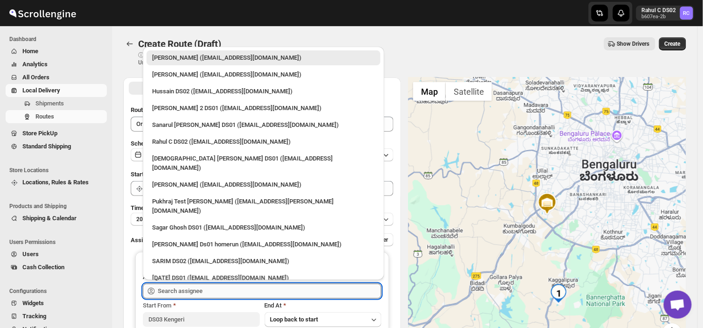
click at [211, 293] on input "text" at bounding box center [270, 291] width 224 height 15
click at [202, 290] on input "text" at bounding box center [270, 291] width 224 height 15
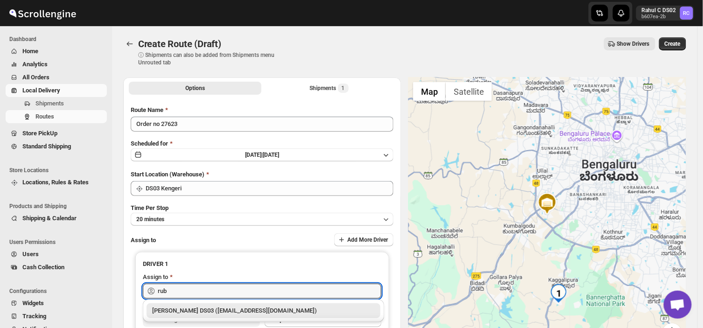
click at [206, 307] on div "RUBEL DS03 (tavejad825@hikuhu.com)" at bounding box center [263, 310] width 223 height 9
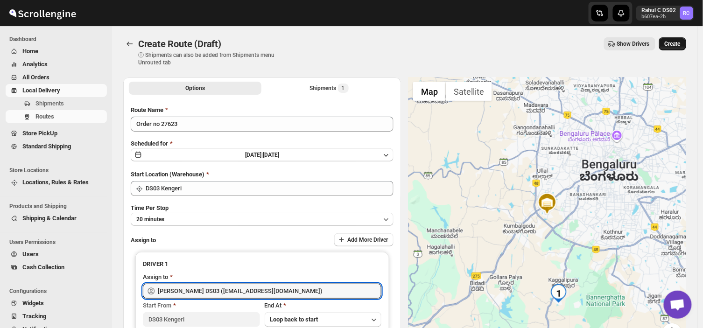
type input "RUBEL DS03 (tavejad825@hikuhu.com)"
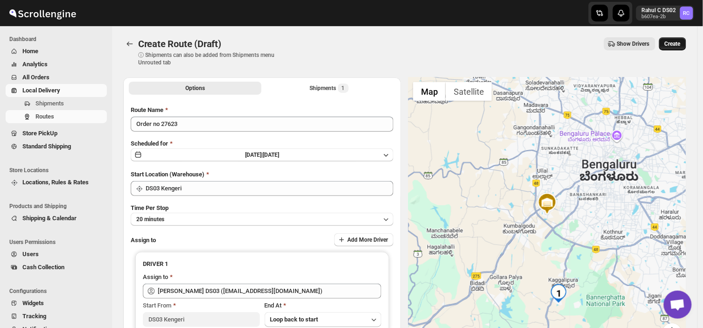
click at [676, 43] on span "Create" at bounding box center [673, 43] width 16 height 7
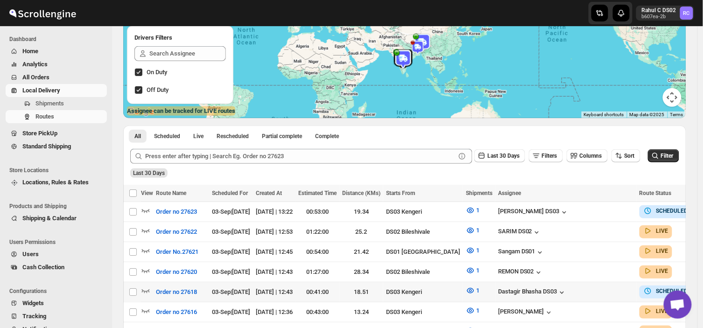
scroll to position [103, 0]
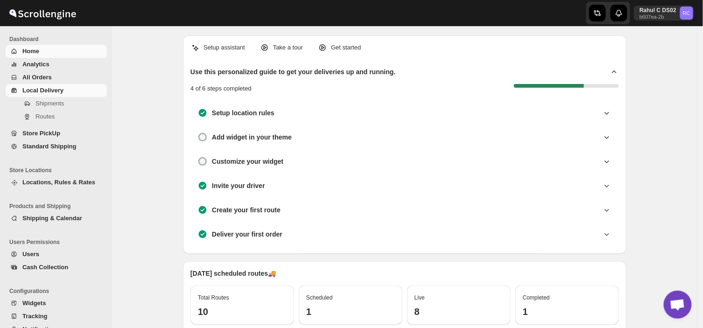
click at [52, 87] on span "Local Delivery" at bounding box center [42, 90] width 41 height 7
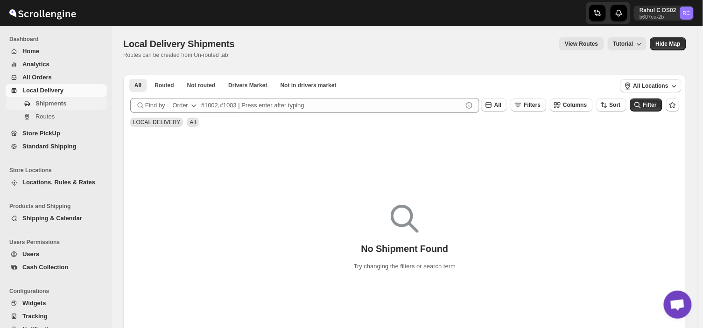
click at [53, 105] on span "Shipments" at bounding box center [50, 103] width 31 height 7
